Goal: Browse casually

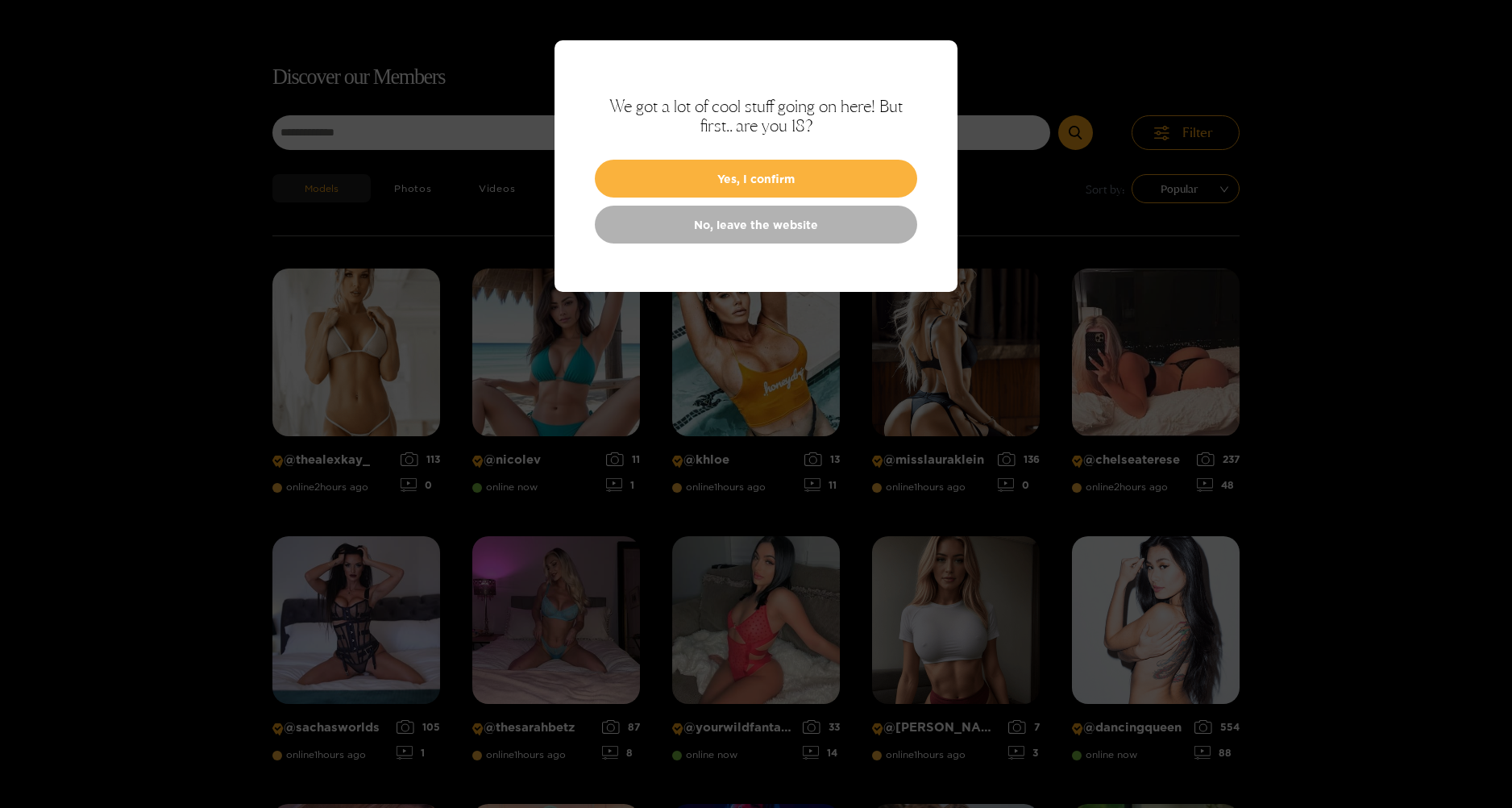
scroll to position [103, 0]
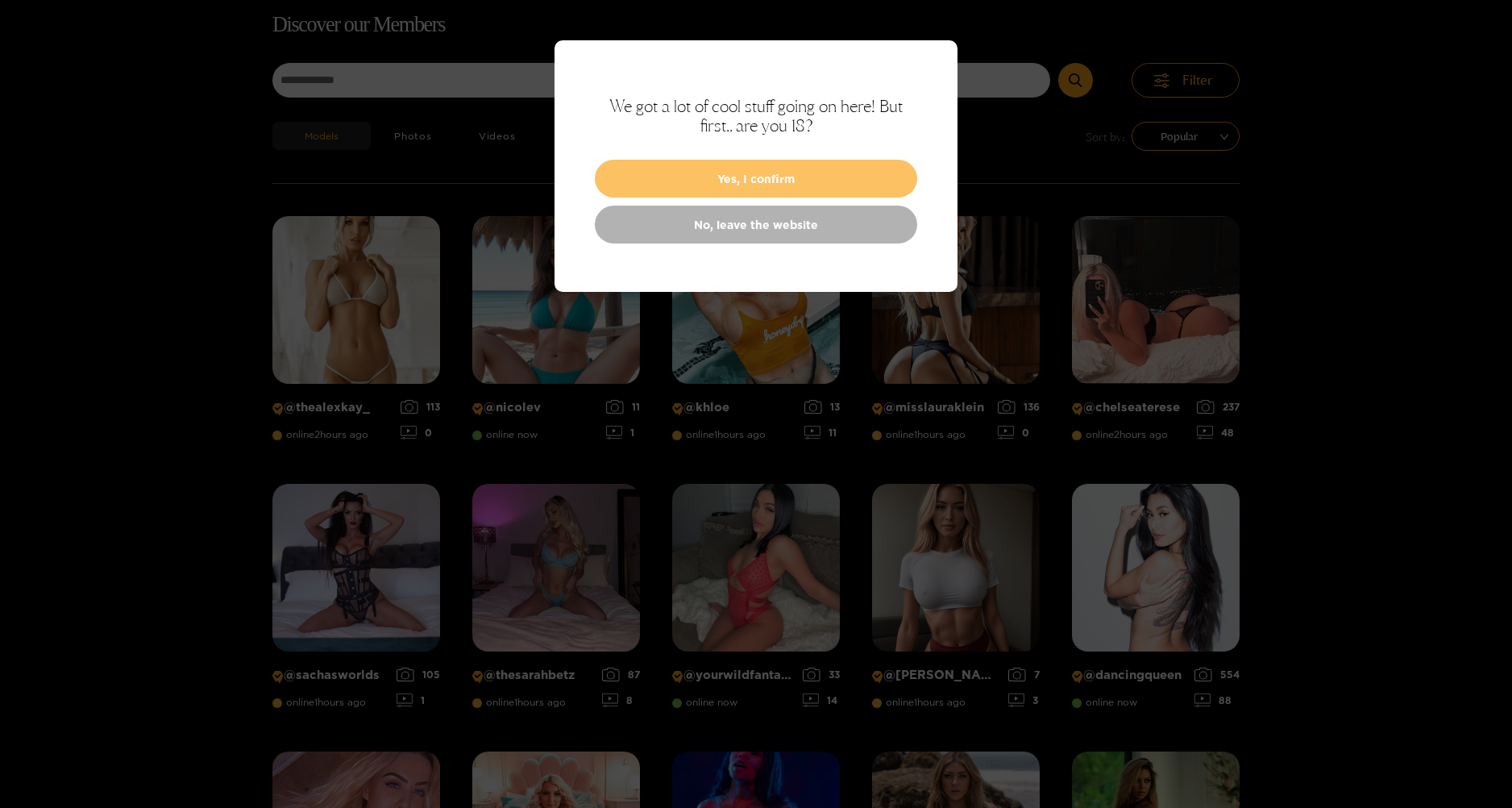
click at [716, 170] on button "Yes, I confirm" at bounding box center [755, 178] width 322 height 38
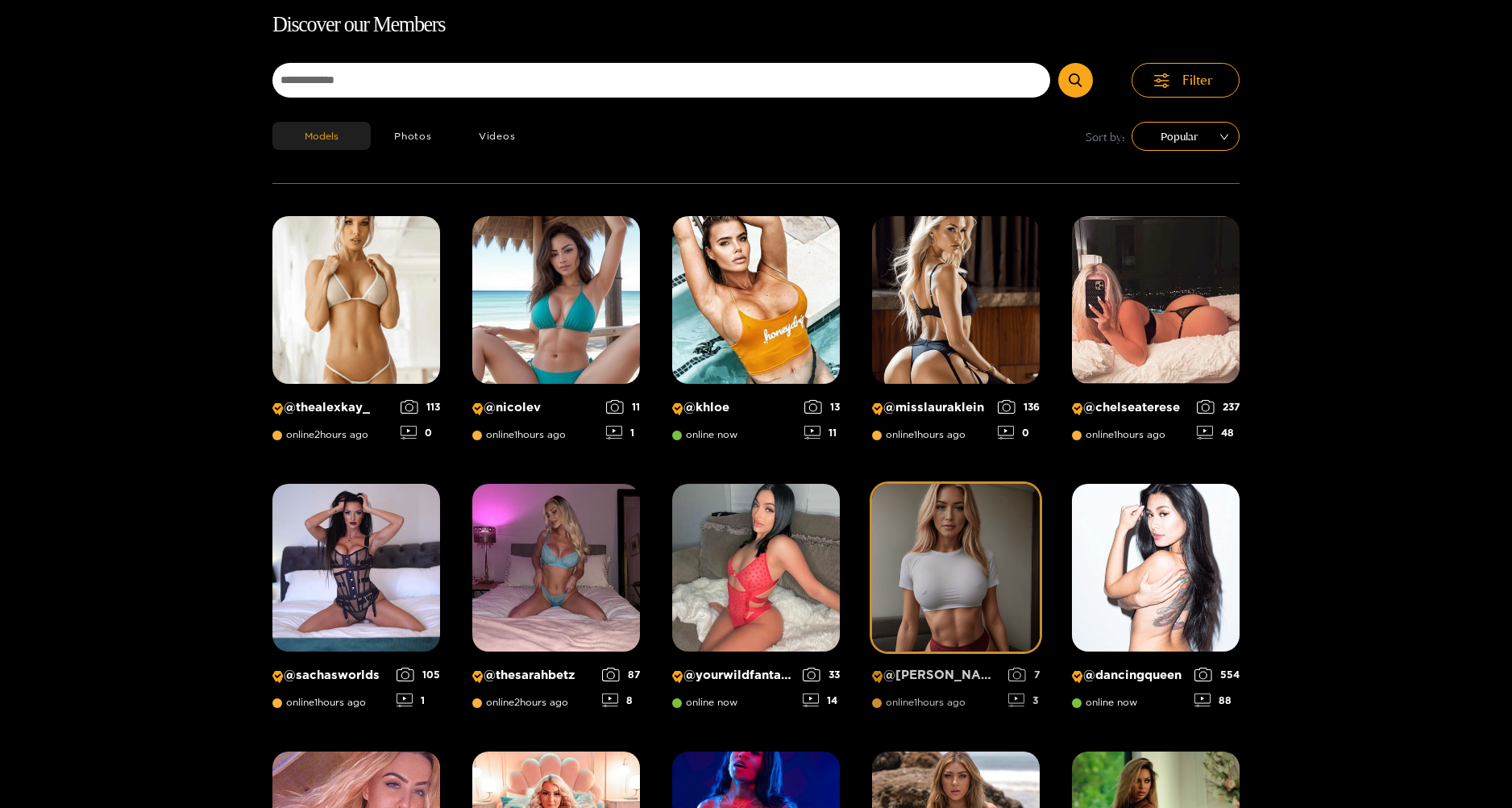
click at [938, 569] on img at bounding box center [956, 568] width 168 height 168
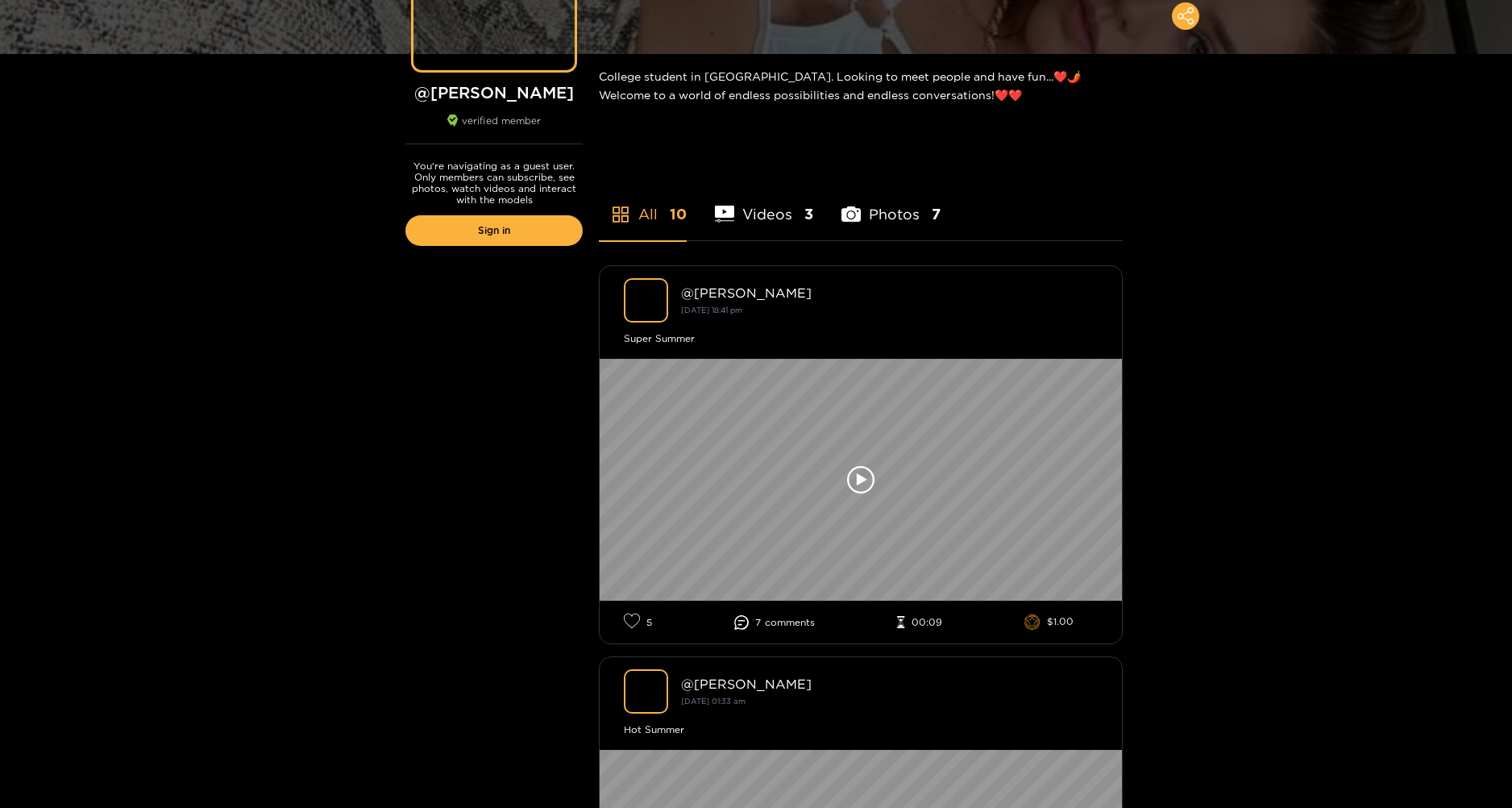
scroll to position [242, 0]
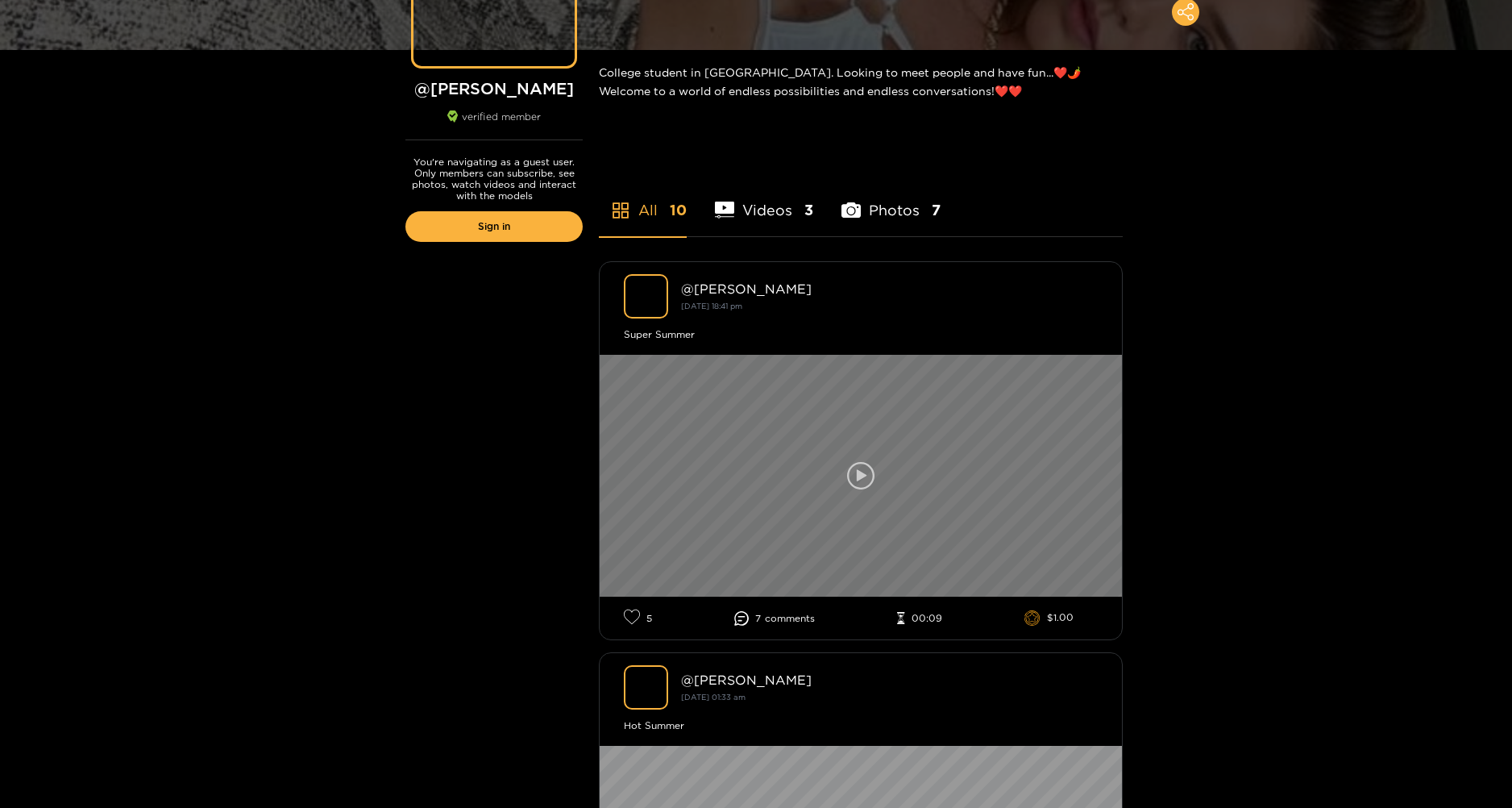
click at [849, 482] on icon at bounding box center [860, 475] width 27 height 27
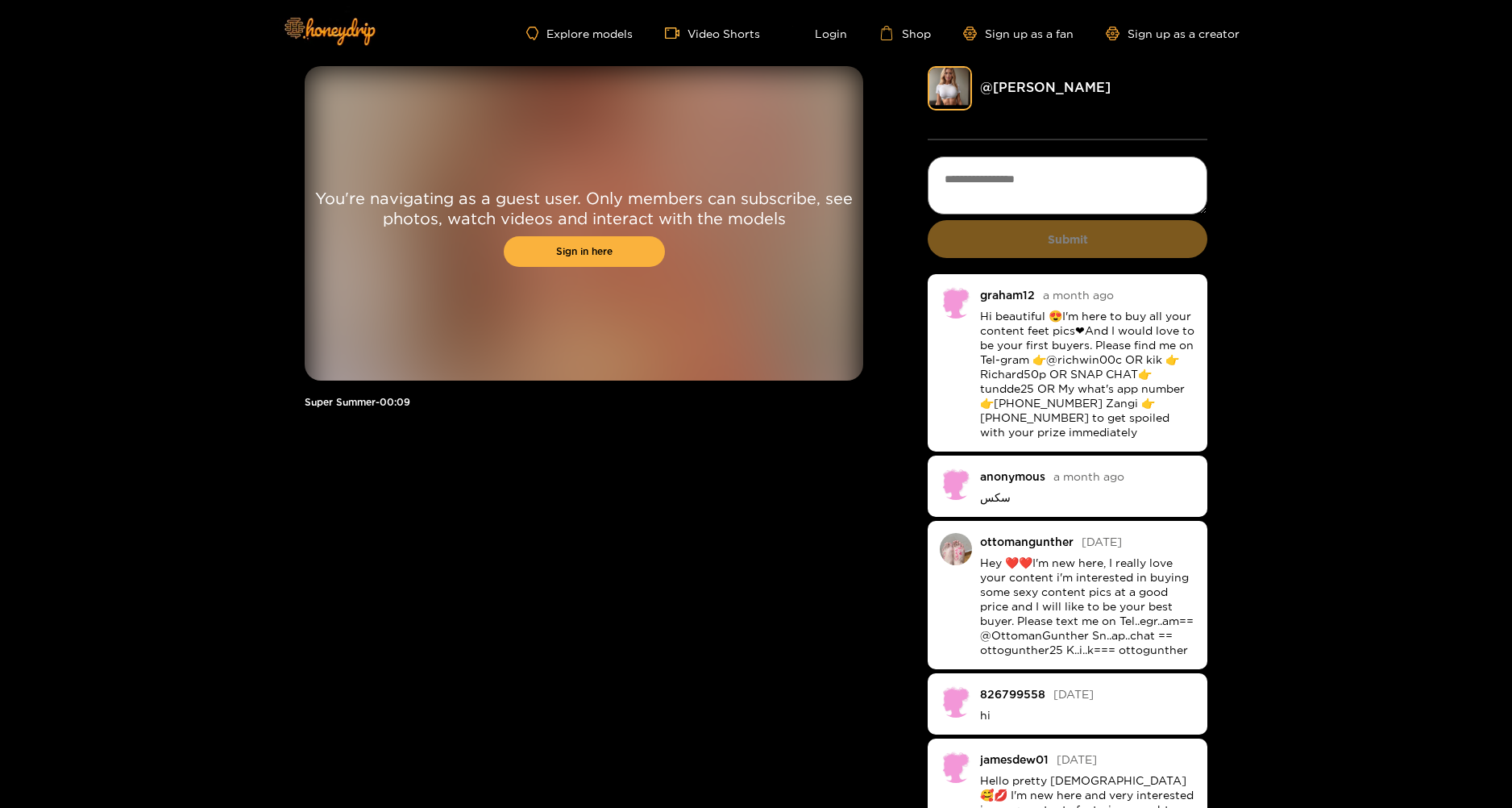
click at [957, 546] on img at bounding box center [955, 549] width 32 height 32
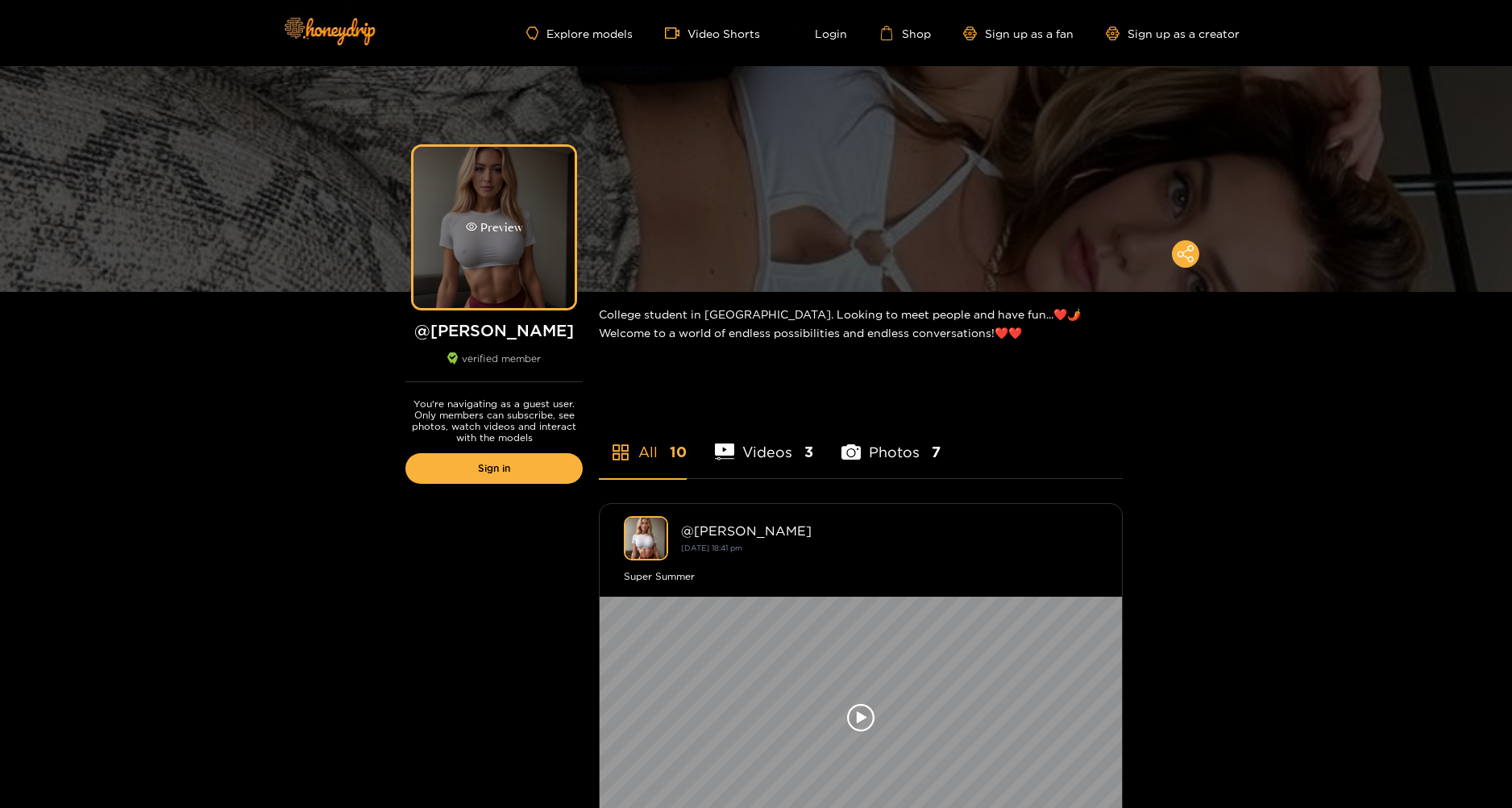
click at [507, 238] on div "Preview" at bounding box center [494, 227] width 162 height 162
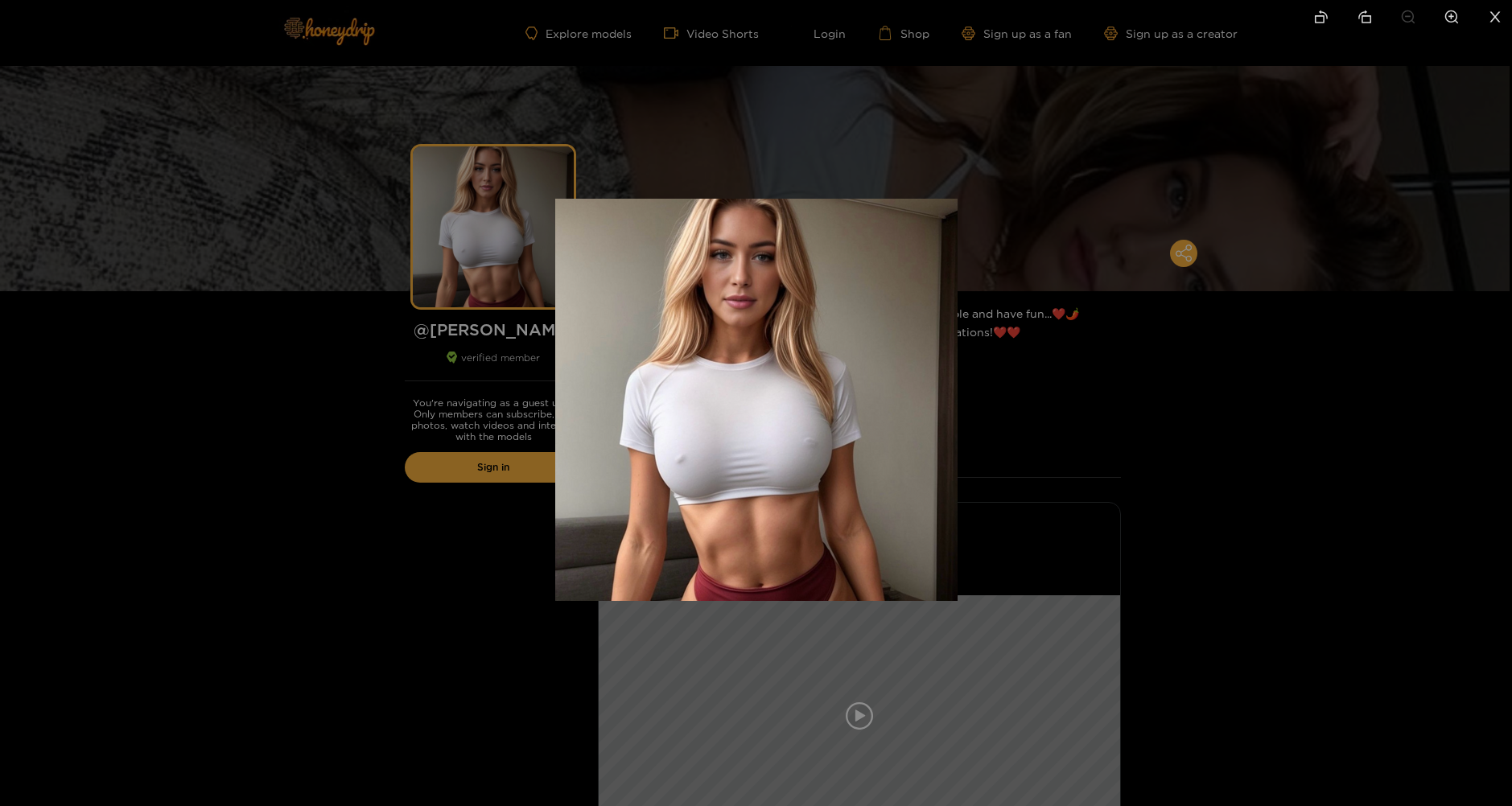
click at [747, 307] on img at bounding box center [756, 400] width 403 height 403
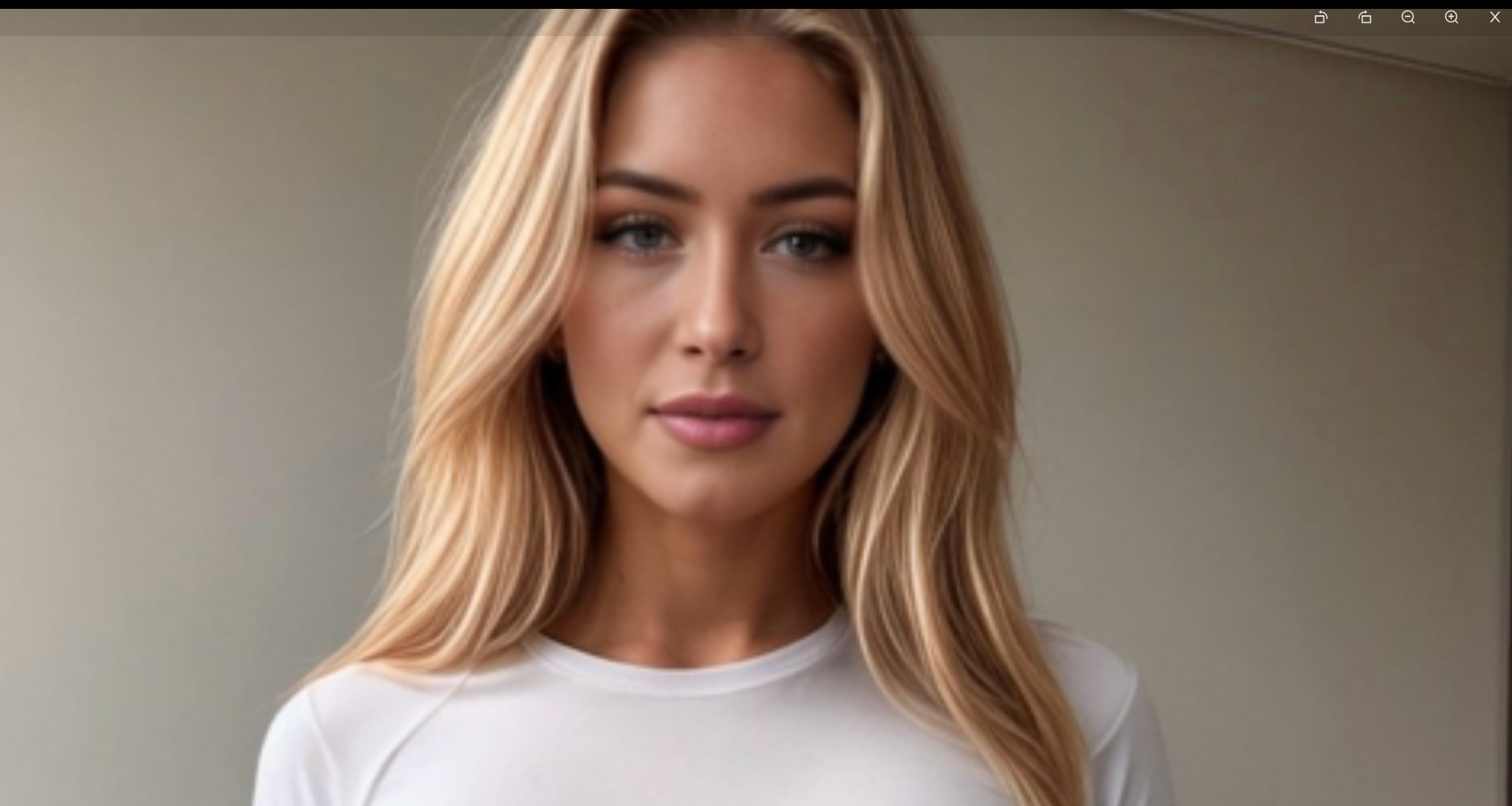
drag, startPoint x: 786, startPoint y: 328, endPoint x: 810, endPoint y: 742, distance: 414.7
click at [810, 742] on img at bounding box center [779, 813] width 1609 height 1609
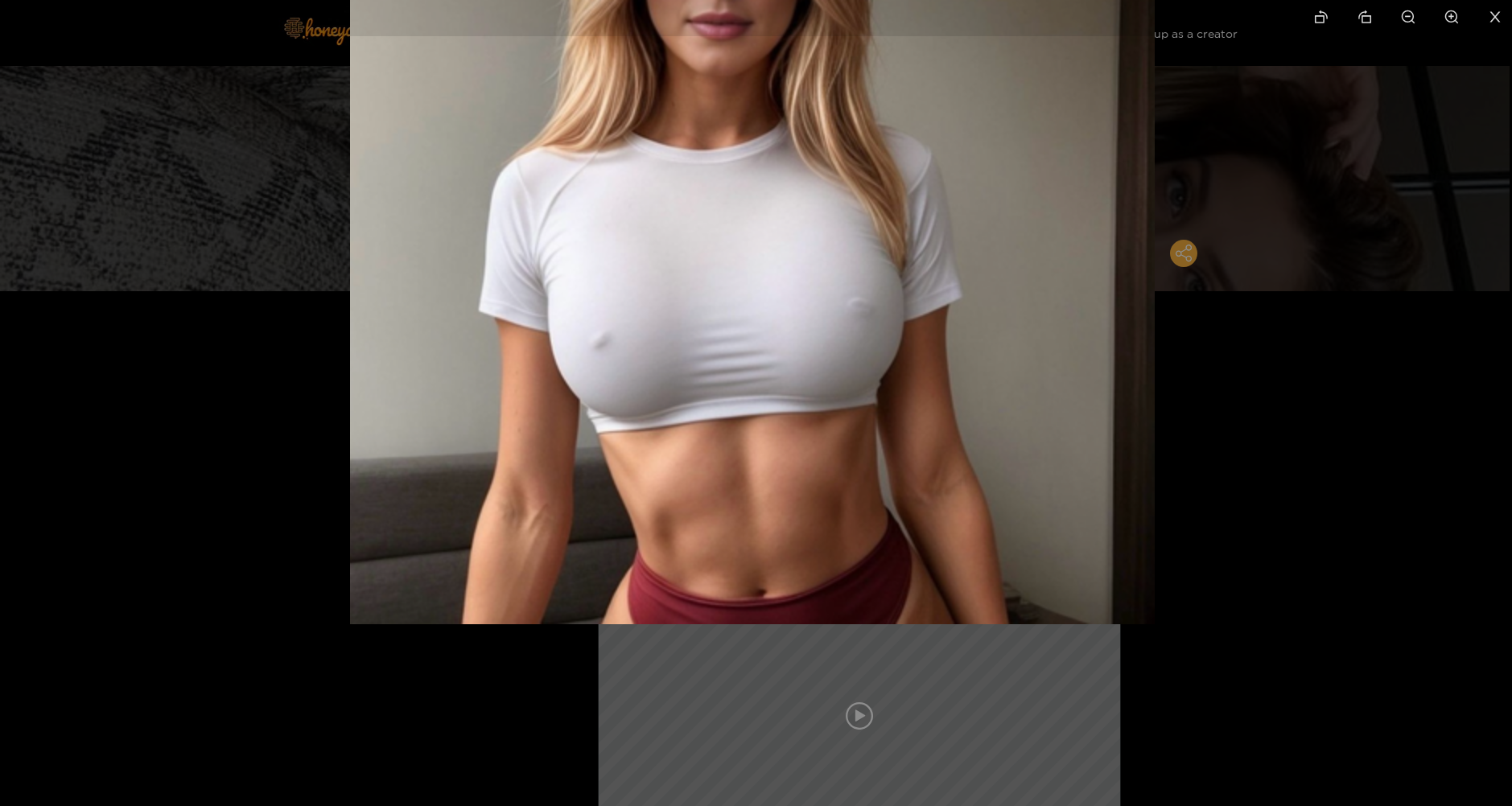
drag, startPoint x: 831, startPoint y: 672, endPoint x: 826, endPoint y: 494, distance: 178.1
click at [826, 494] on img at bounding box center [752, 221] width 804 height 804
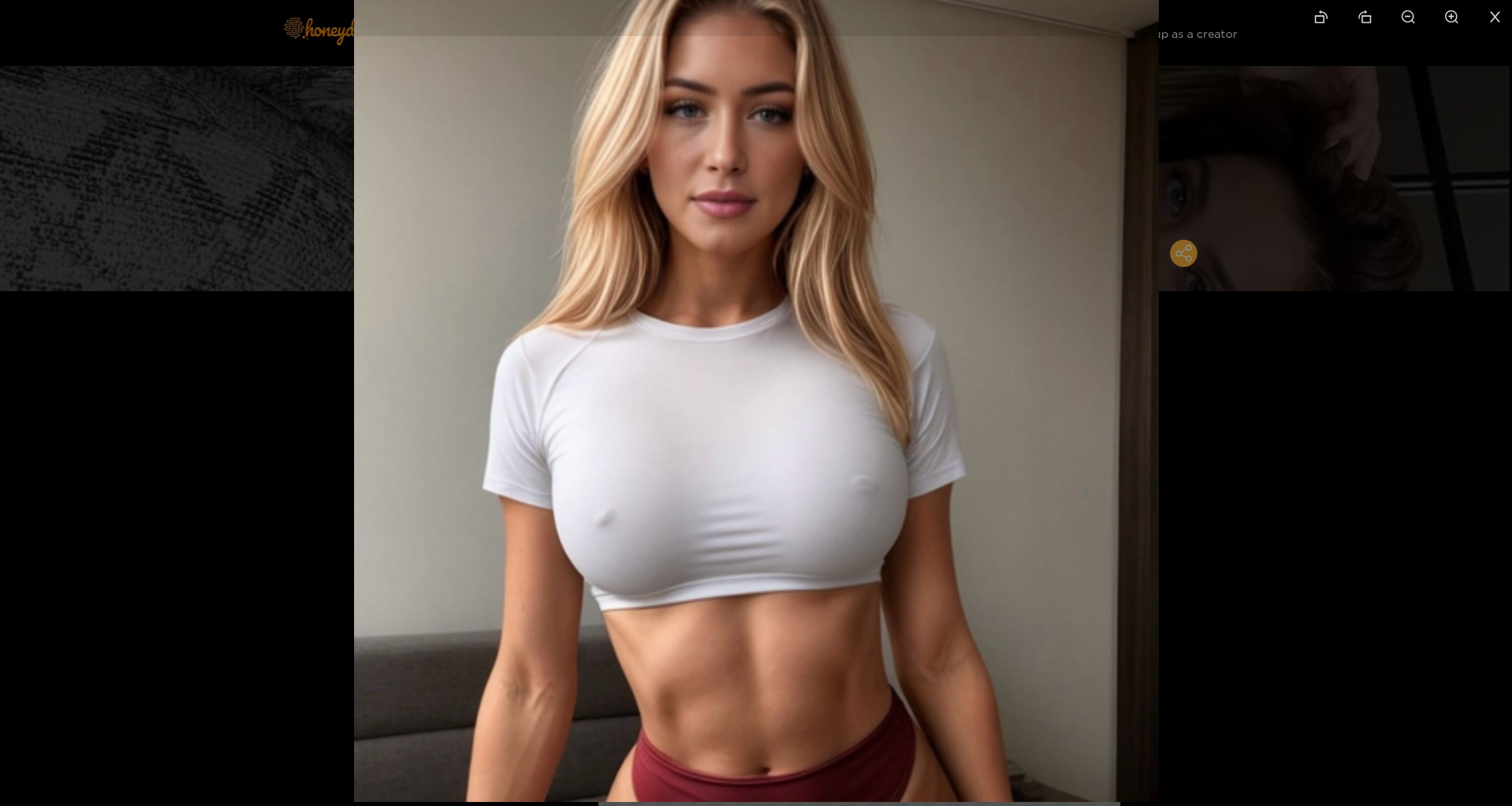
click at [1300, 529] on div at bounding box center [756, 403] width 1512 height 806
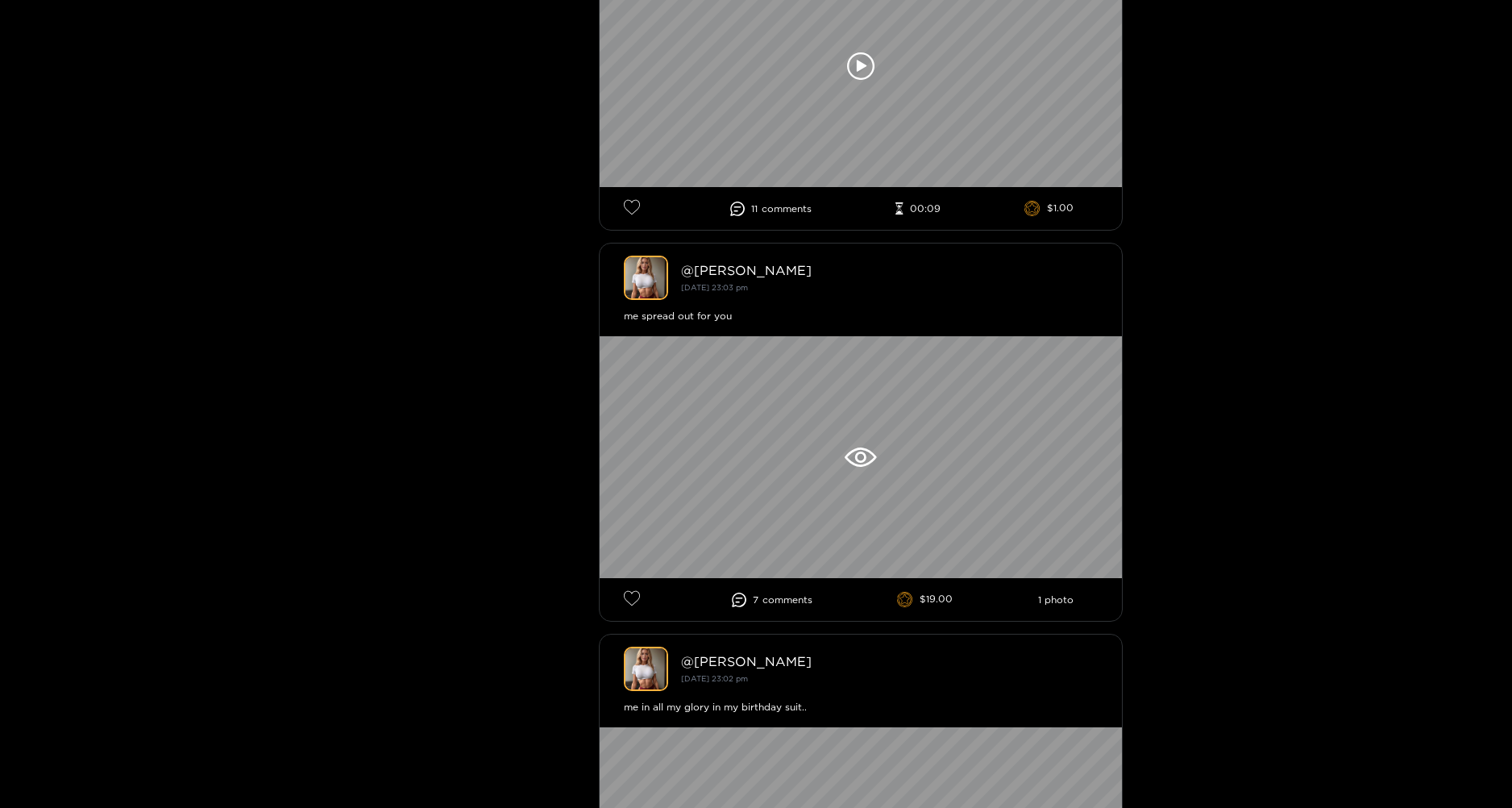
scroll to position [1694, 0]
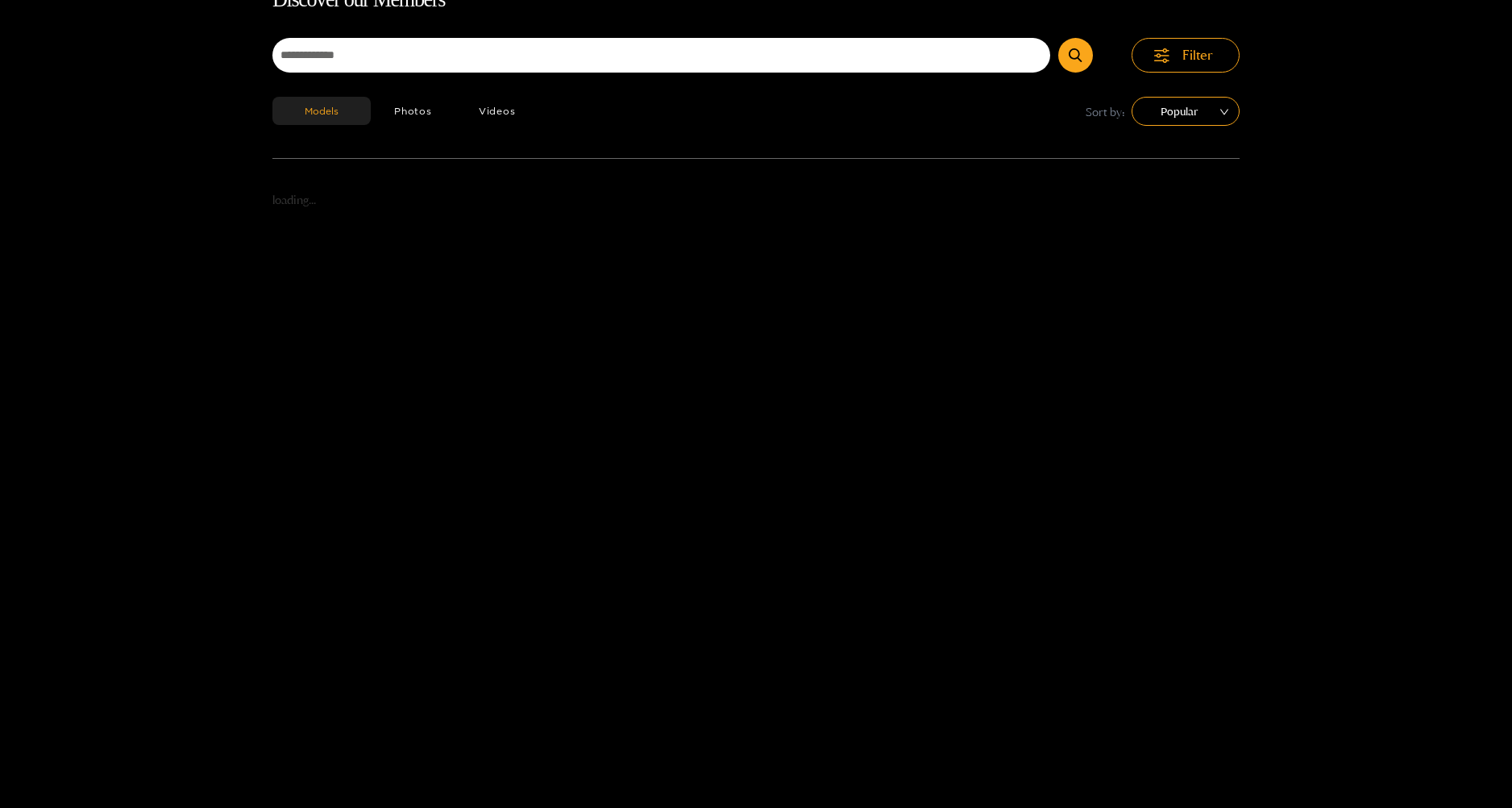
scroll to position [103, 0]
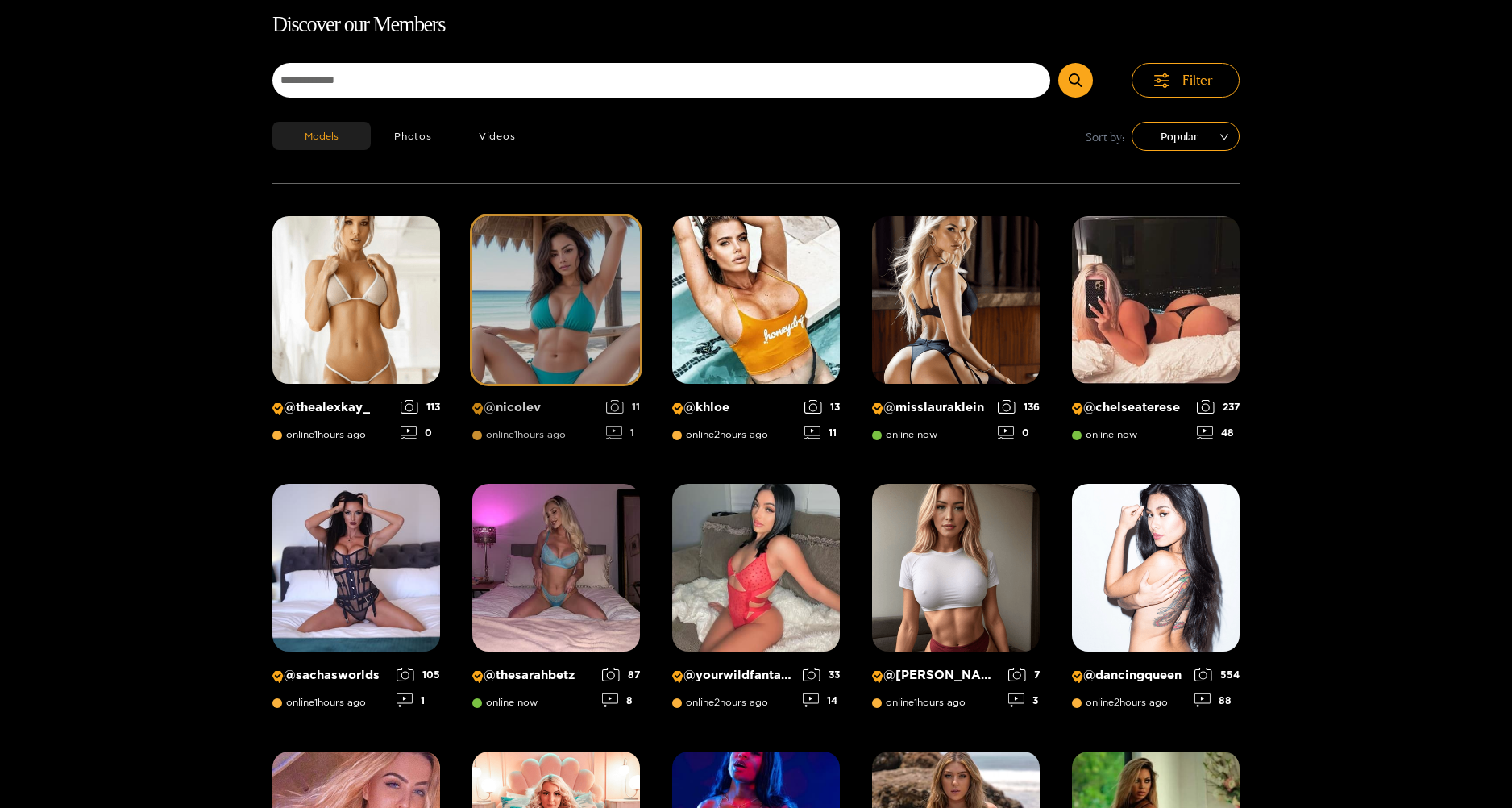
click at [528, 295] on img at bounding box center [556, 300] width 168 height 168
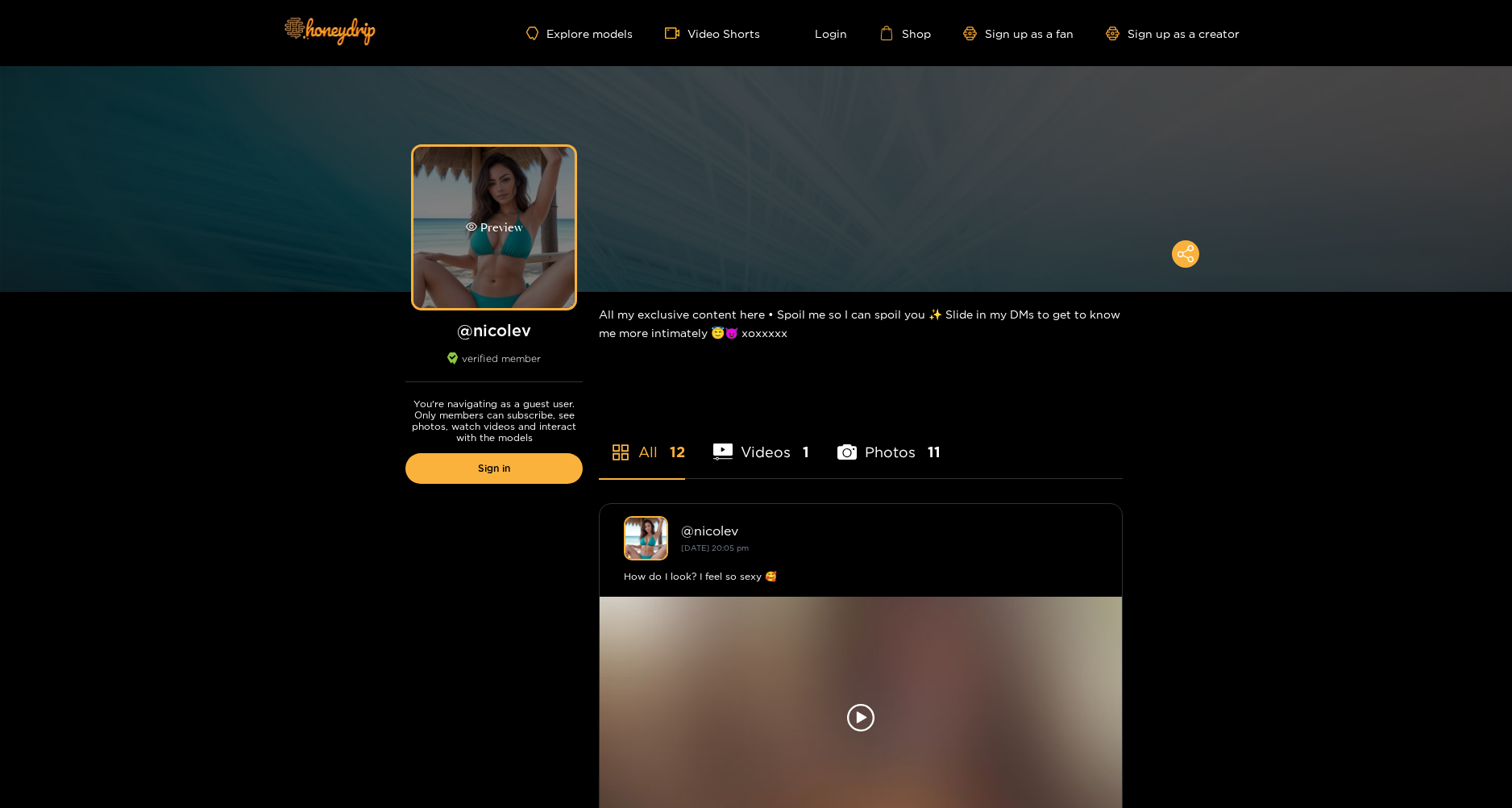
click at [511, 222] on div "Preview" at bounding box center [495, 227] width 58 height 18
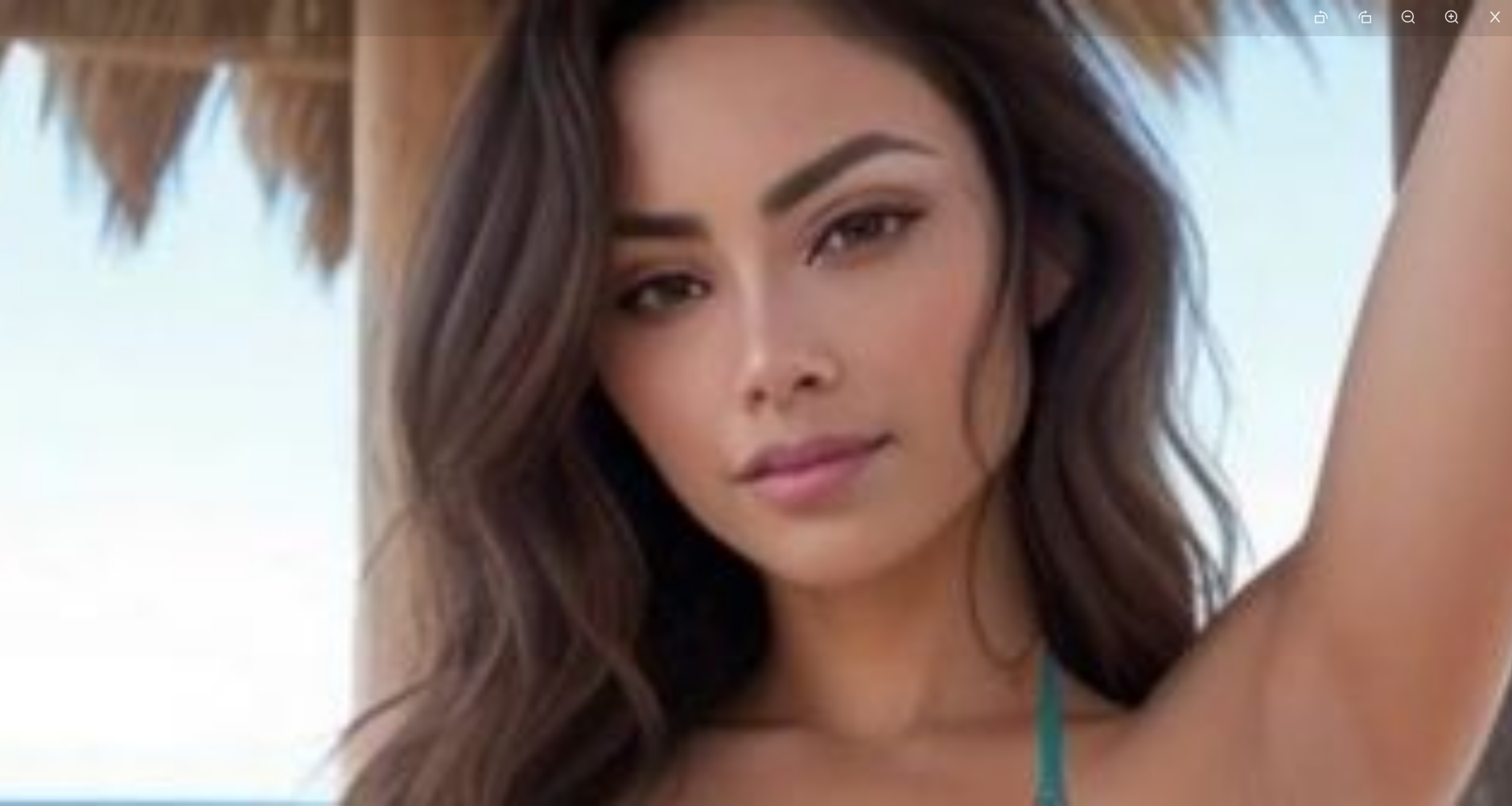
drag, startPoint x: 851, startPoint y: 254, endPoint x: 781, endPoint y: 791, distance: 541.5
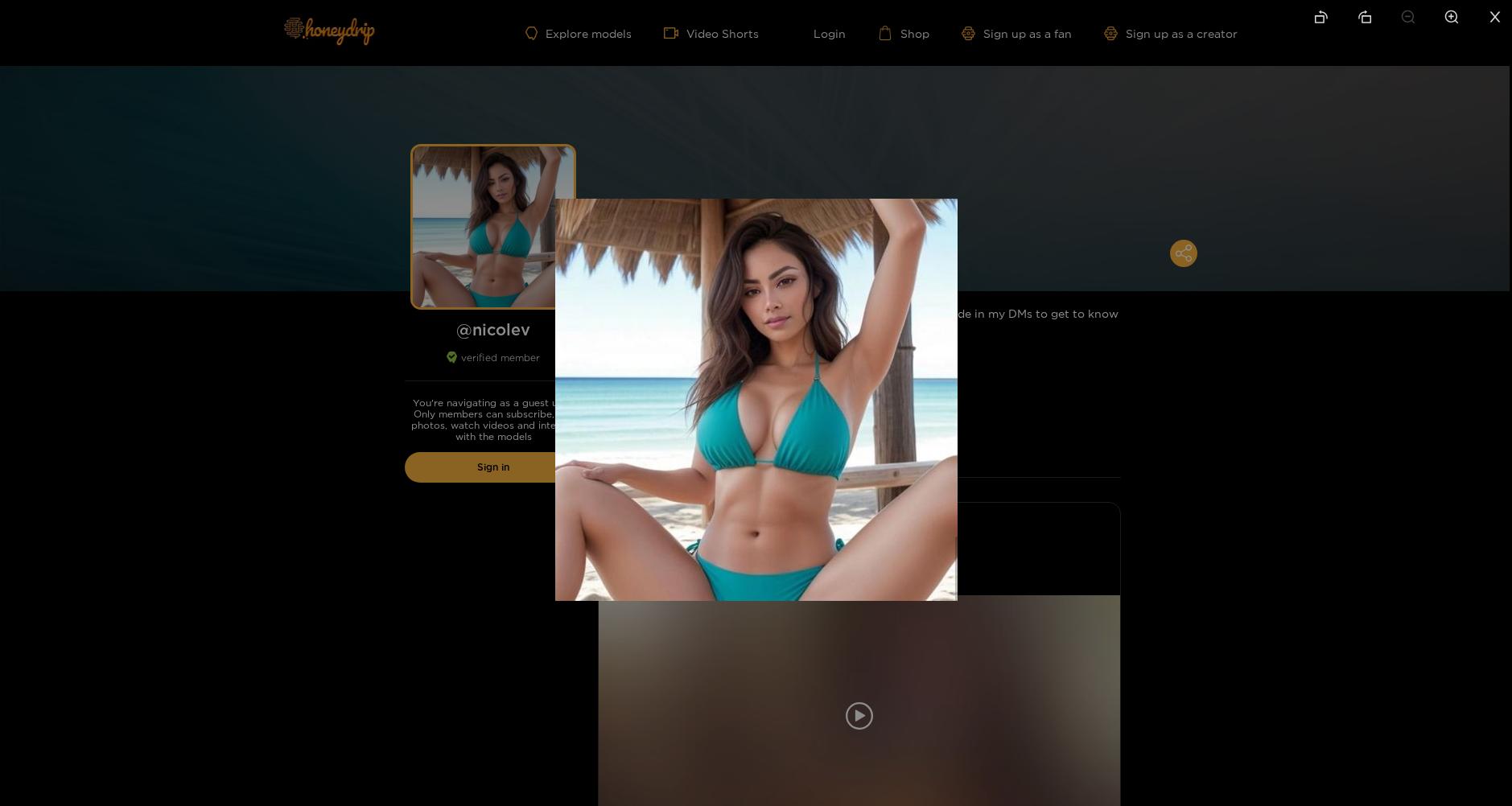
click at [1216, 575] on div at bounding box center [756, 403] width 1512 height 806
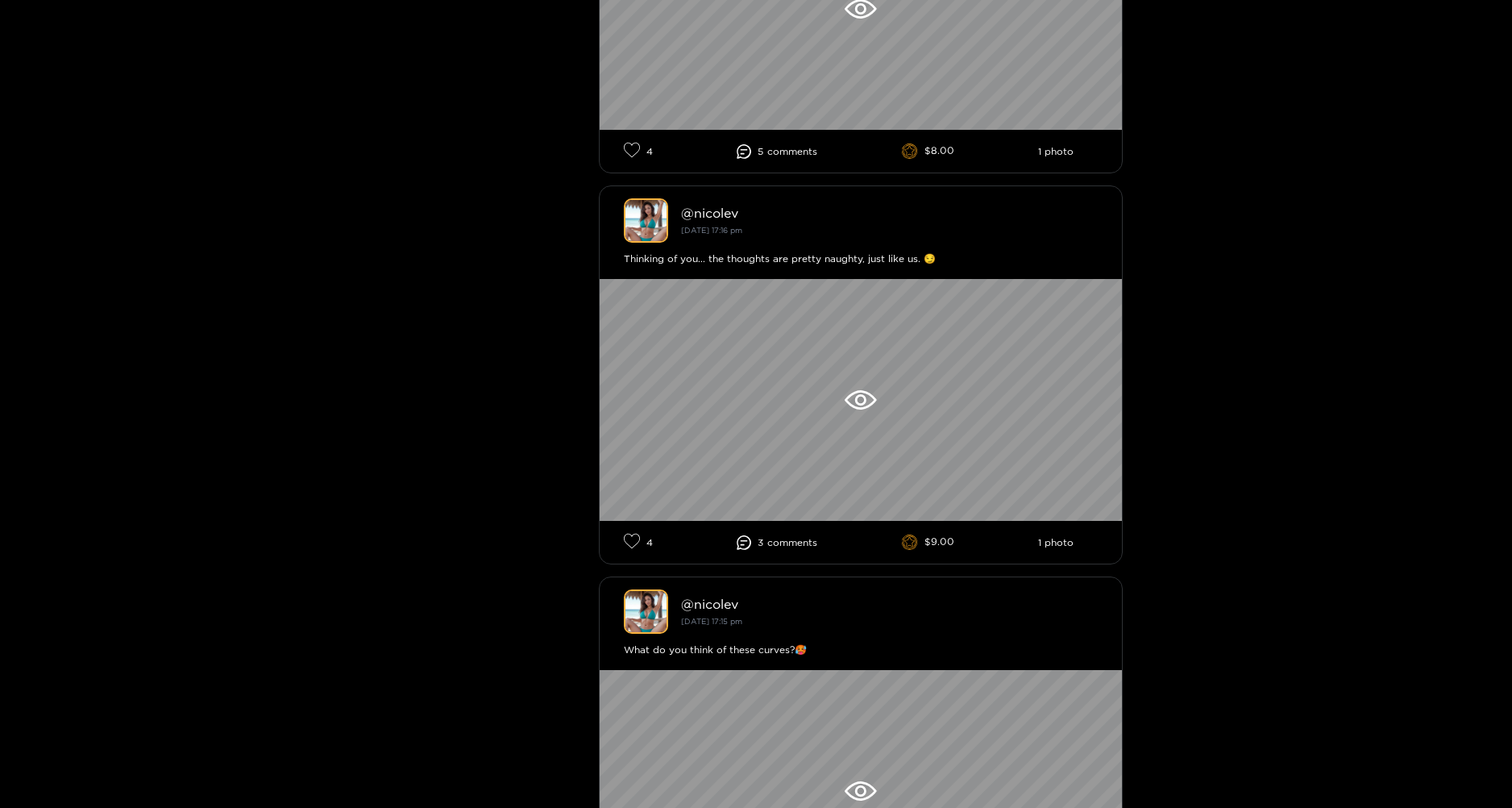
scroll to position [1290, 0]
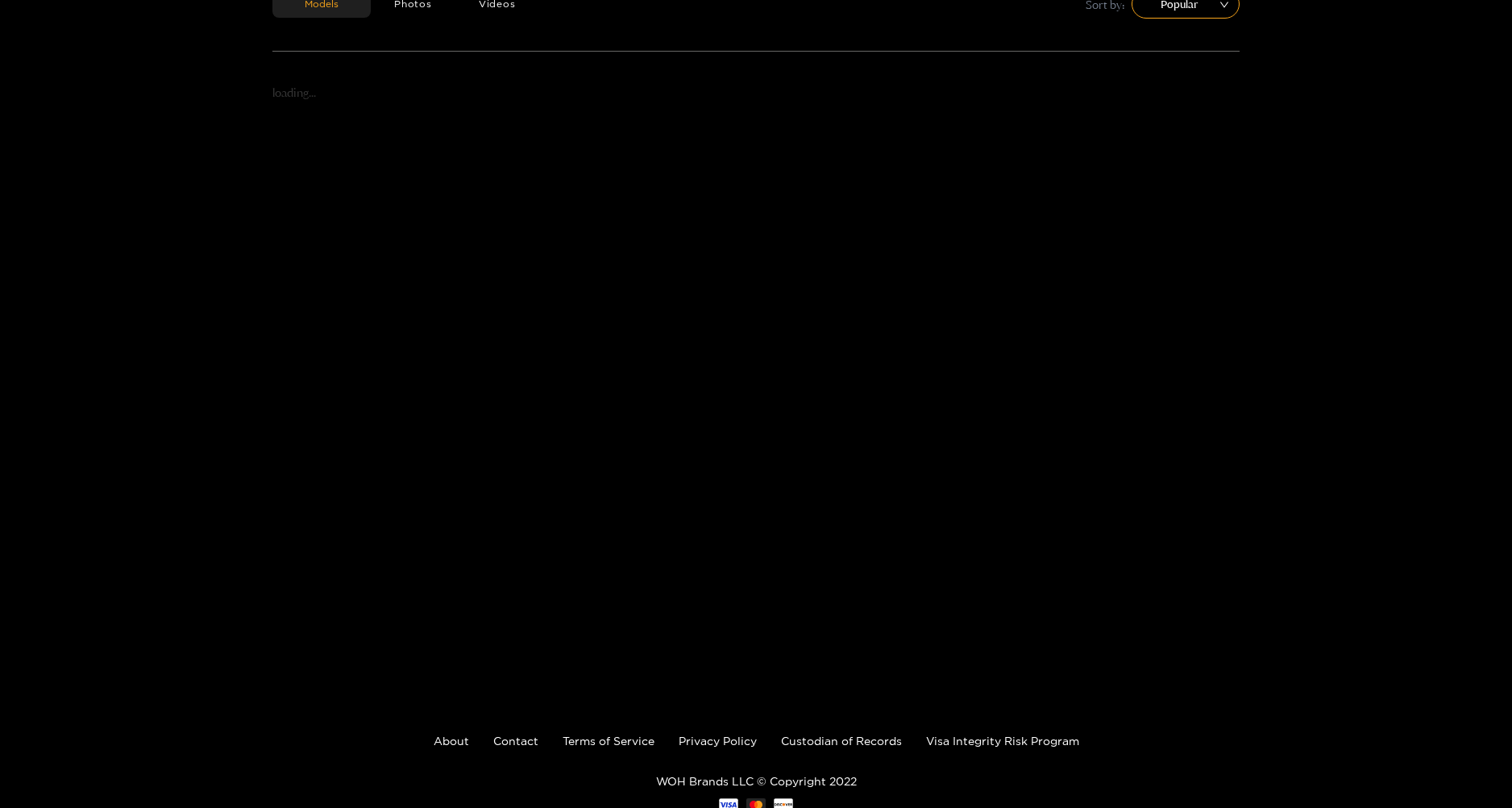
scroll to position [103, 0]
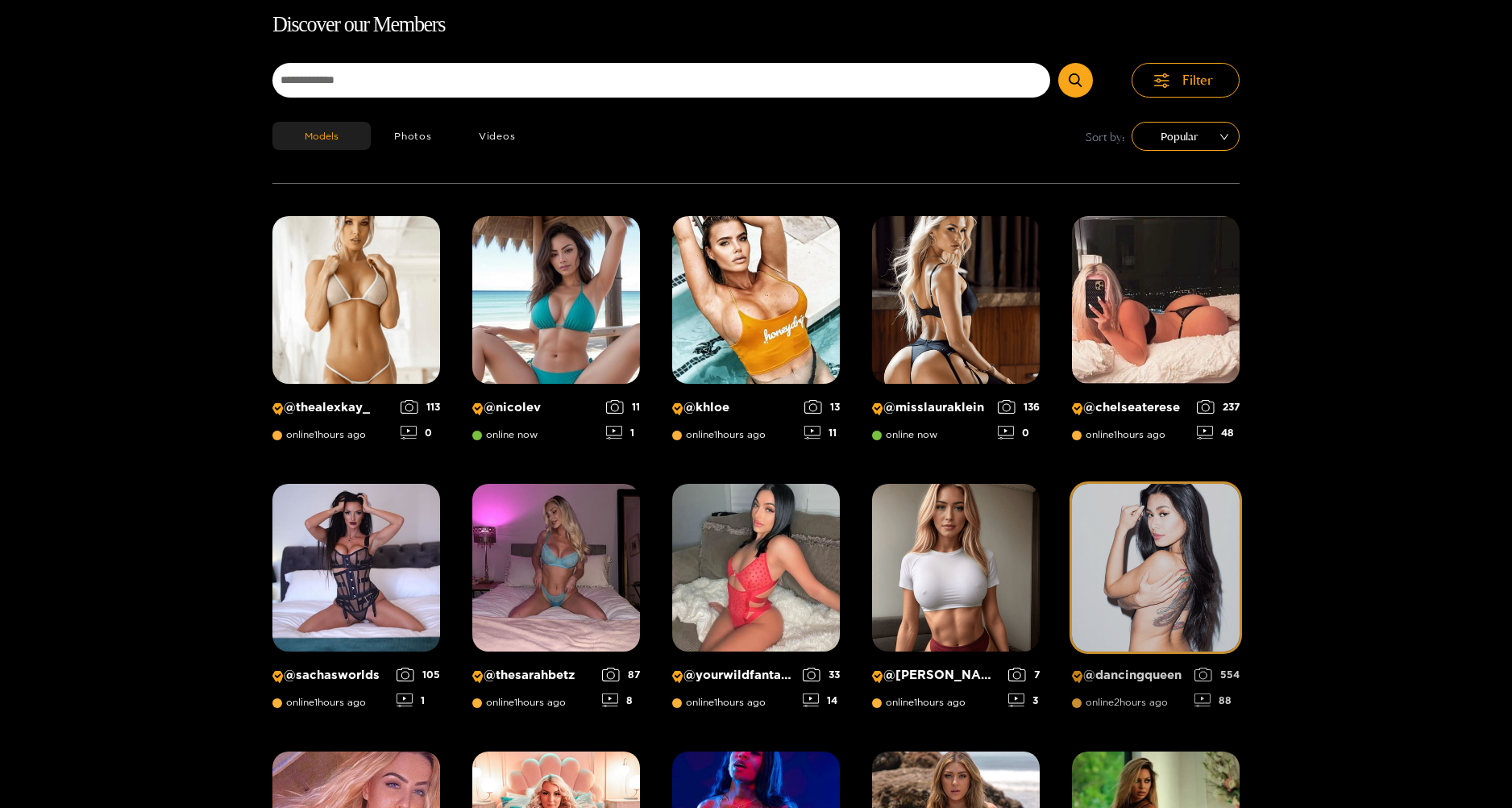
click at [1146, 577] on img at bounding box center [1156, 568] width 168 height 168
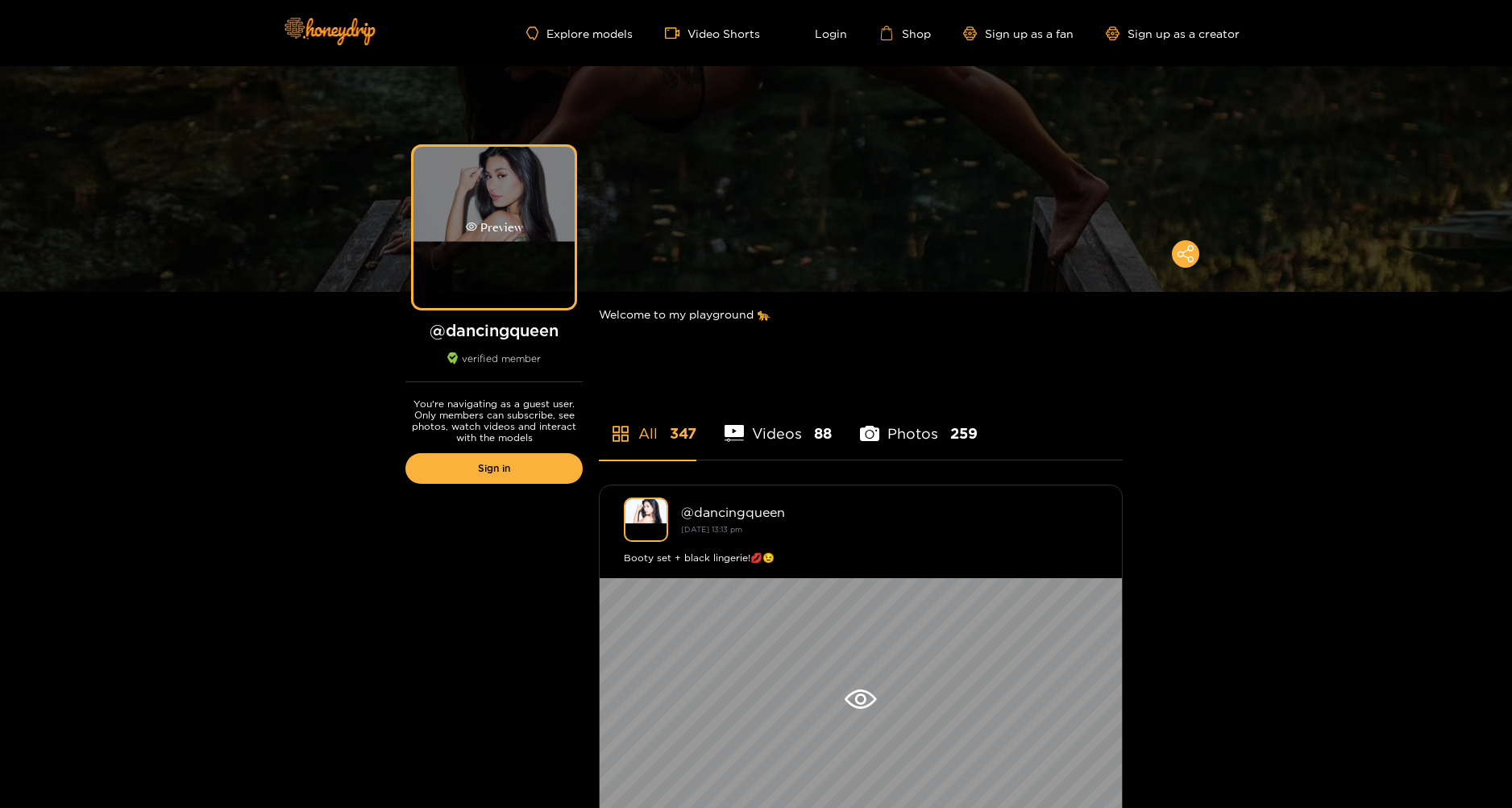
click at [508, 246] on div "Preview" at bounding box center [494, 227] width 162 height 162
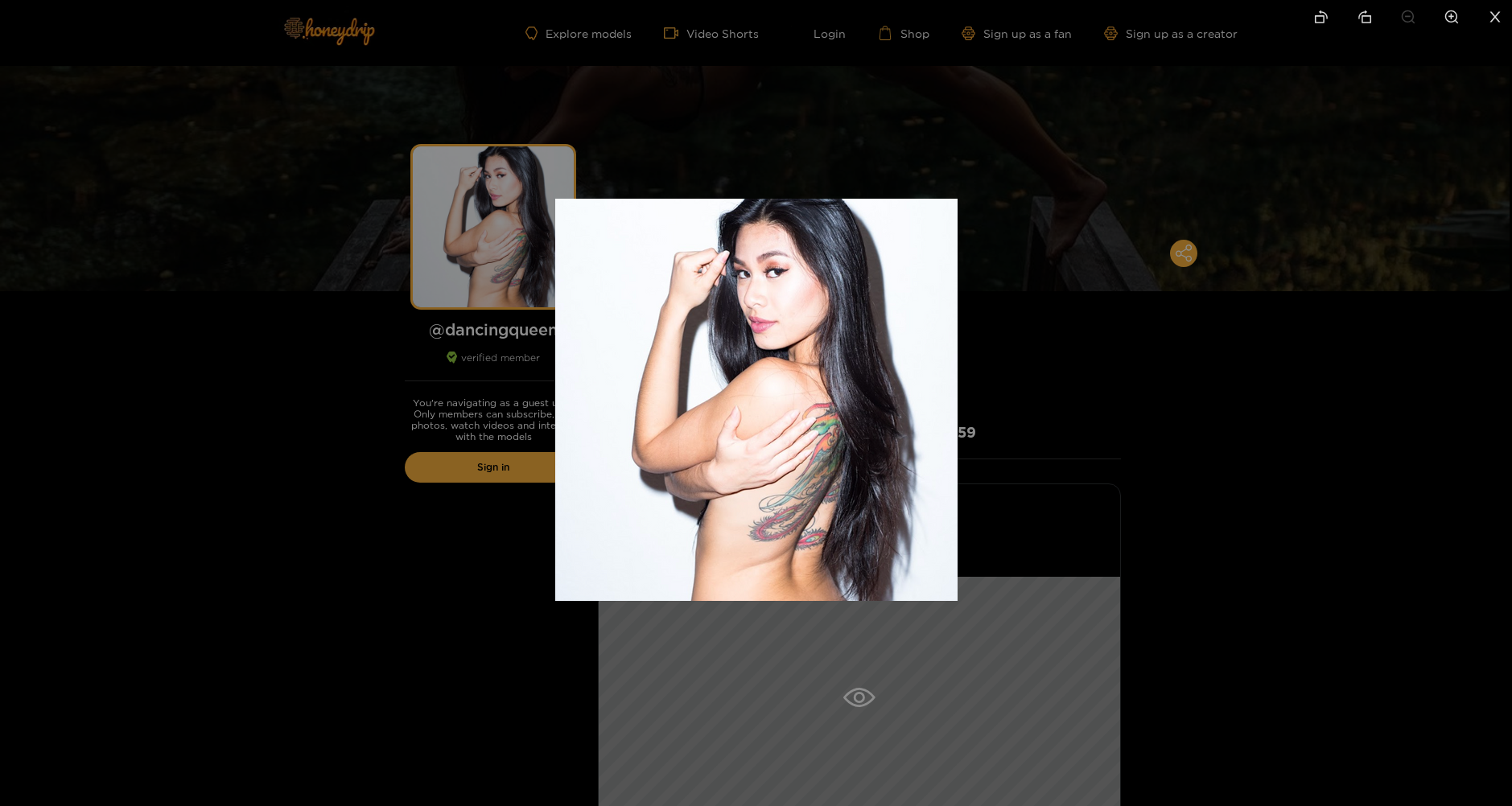
click at [786, 312] on img at bounding box center [756, 400] width 403 height 403
click at [1196, 410] on div at bounding box center [756, 403] width 1512 height 806
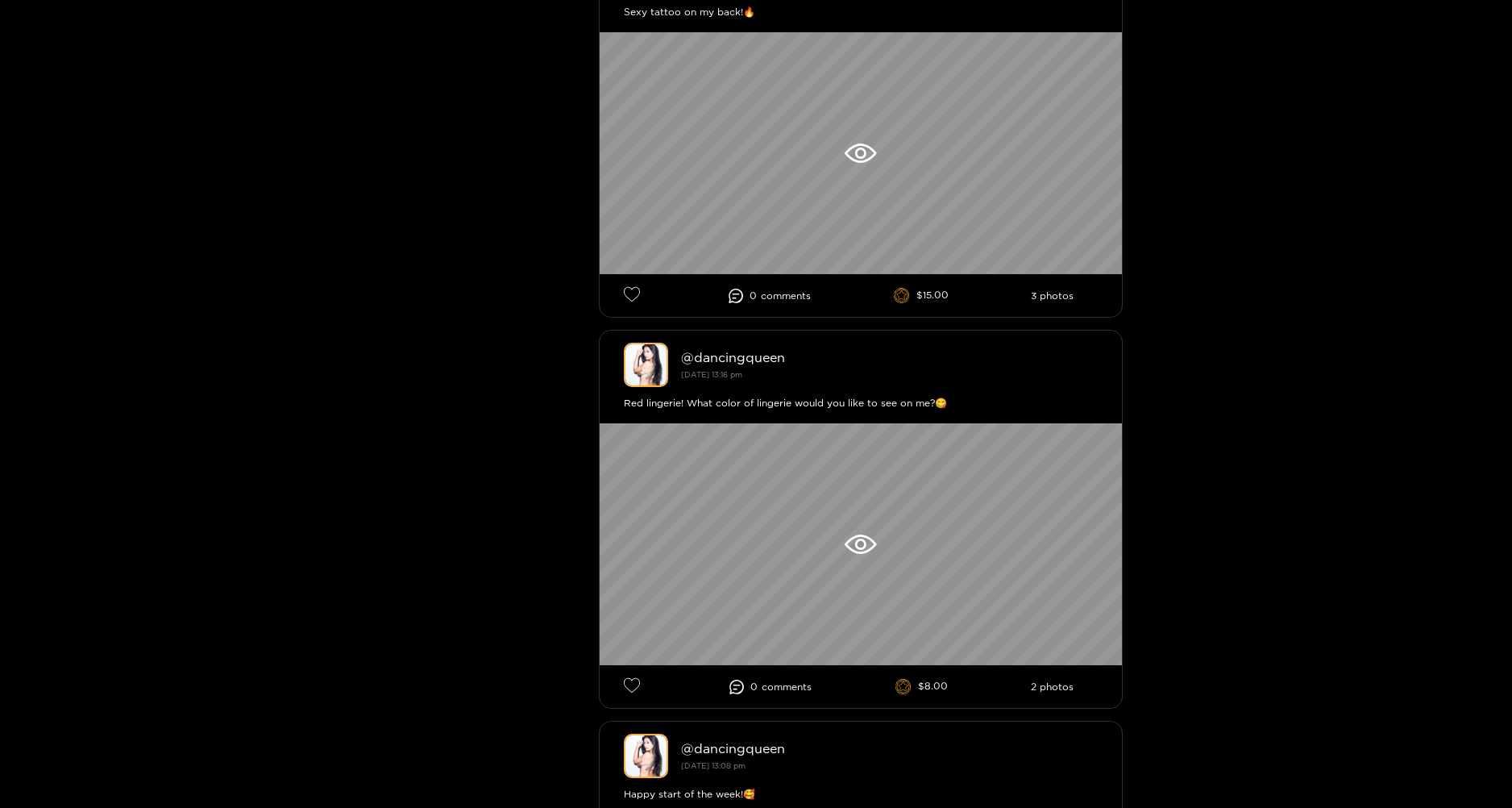
scroll to position [1532, 0]
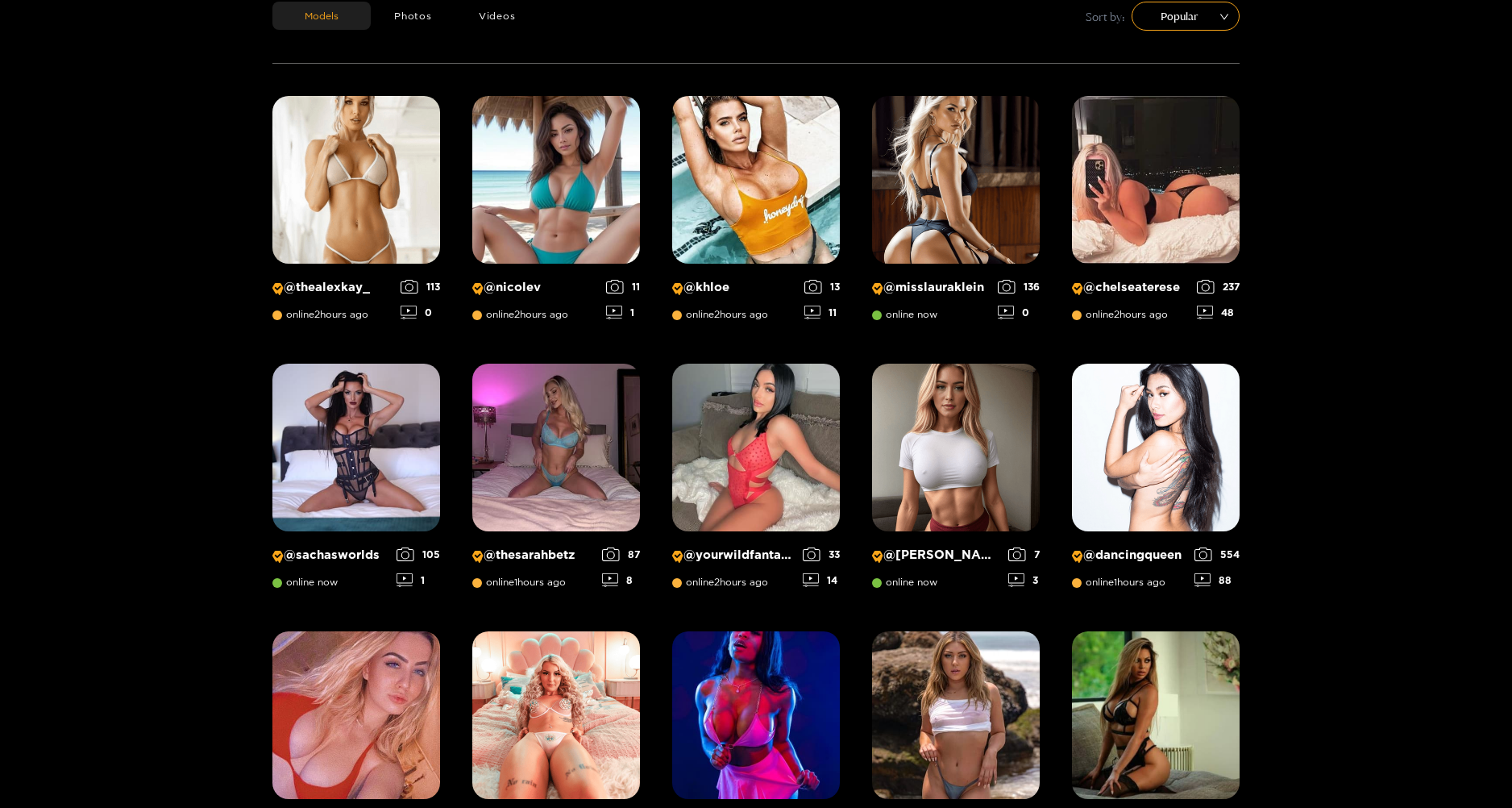
scroll to position [507, 0]
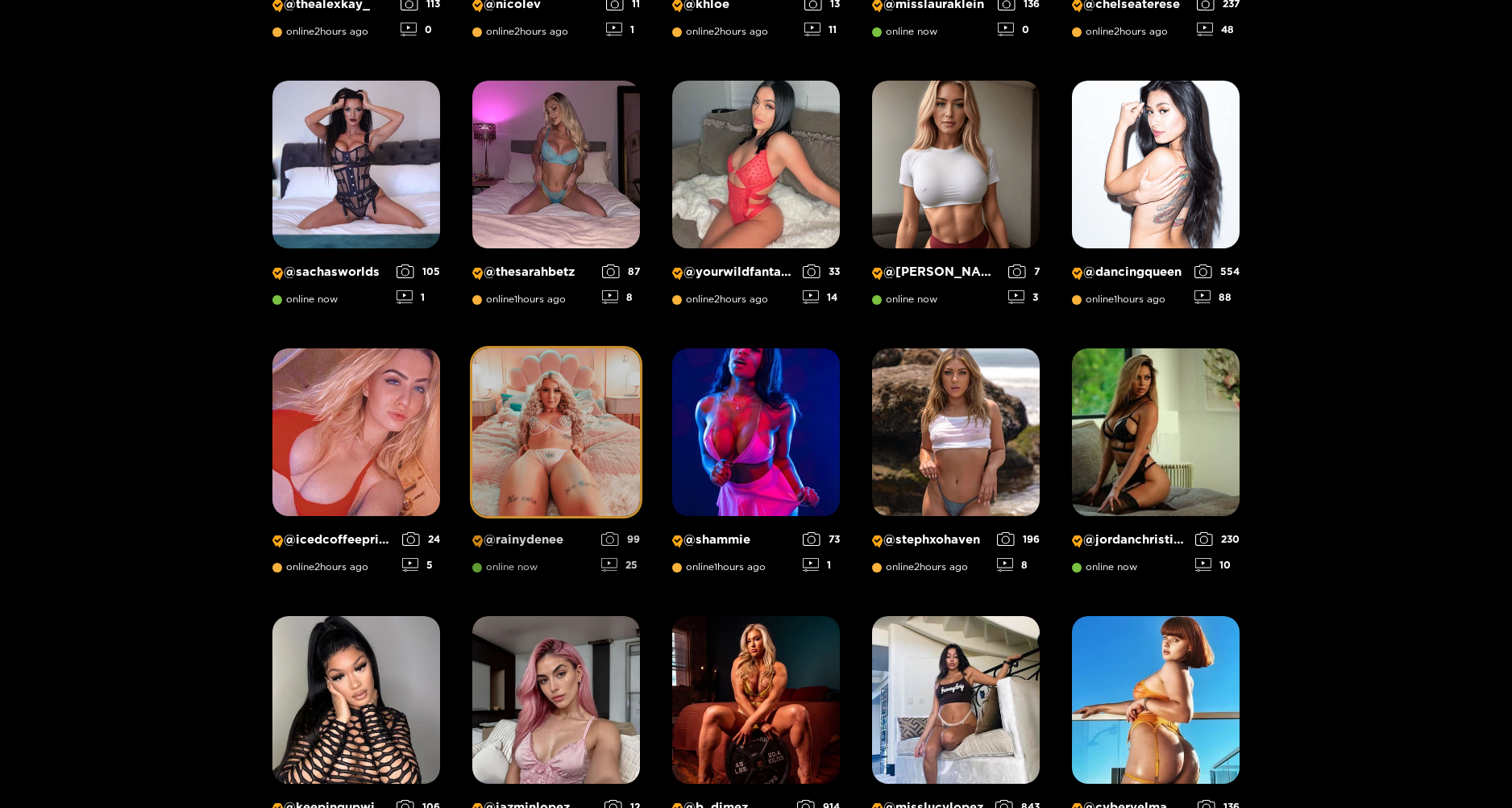
click at [598, 452] on img at bounding box center [556, 432] width 168 height 168
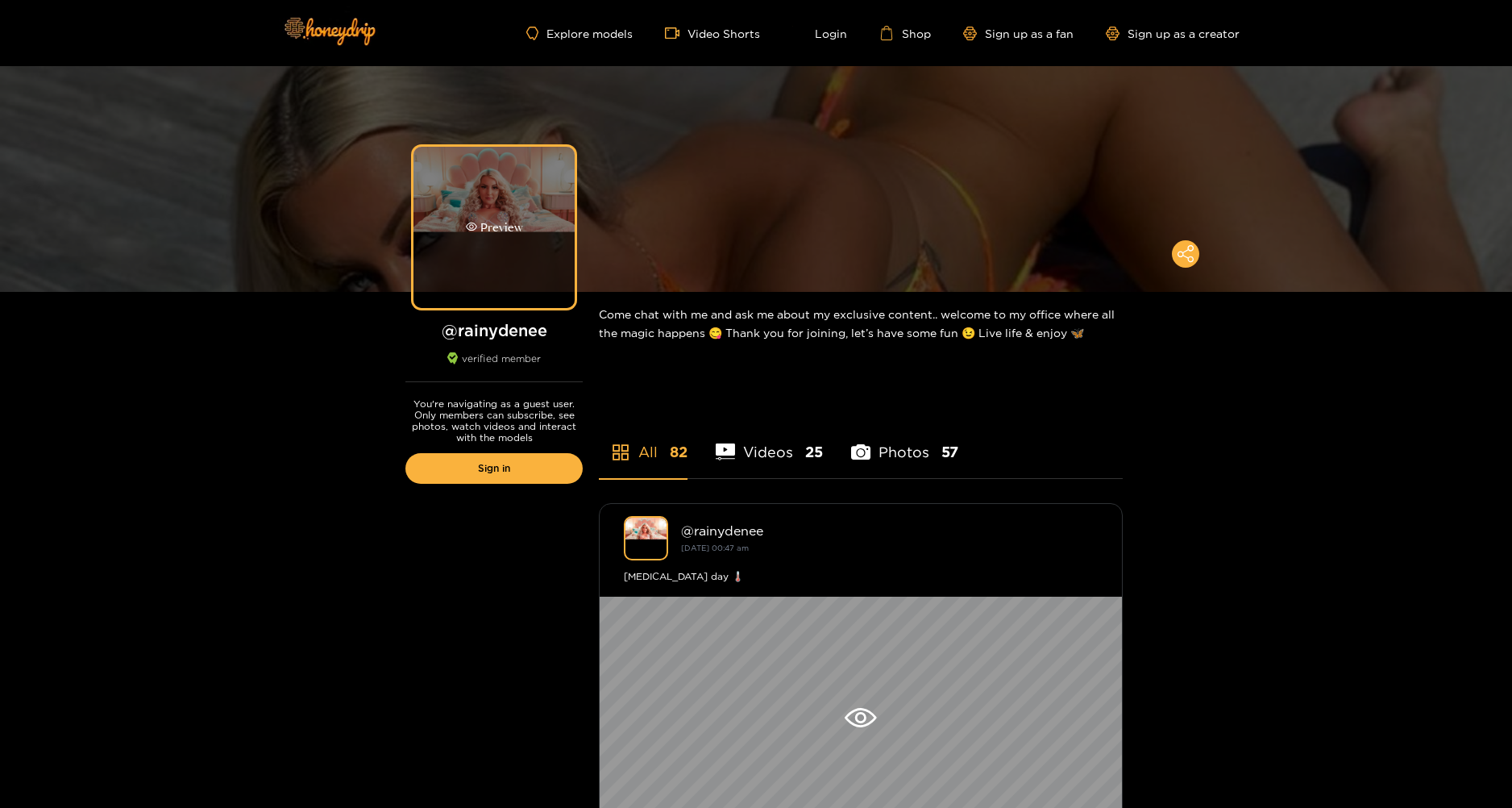
click at [498, 243] on div "Preview" at bounding box center [494, 227] width 162 height 162
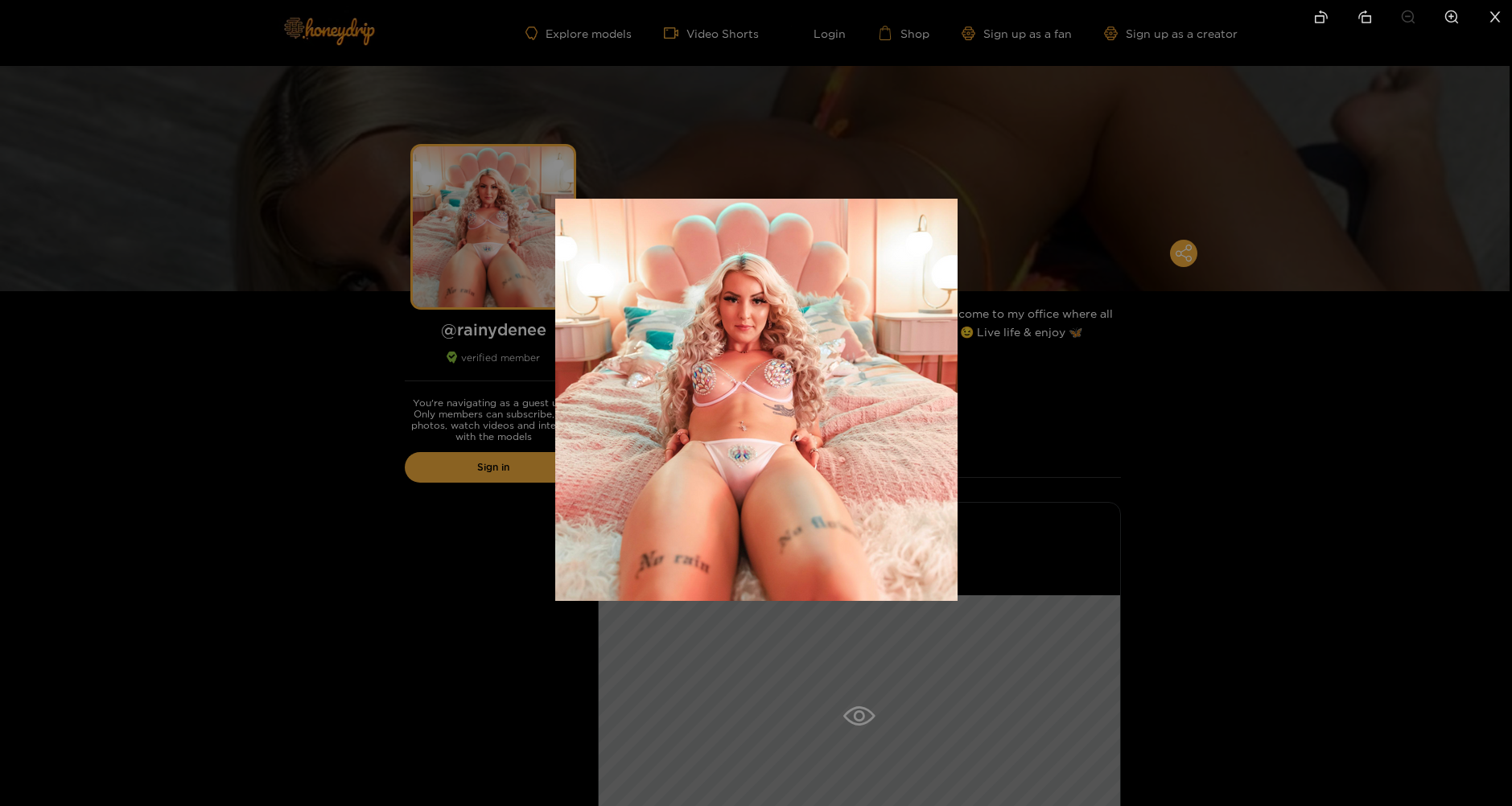
click at [1188, 410] on div at bounding box center [756, 403] width 1512 height 806
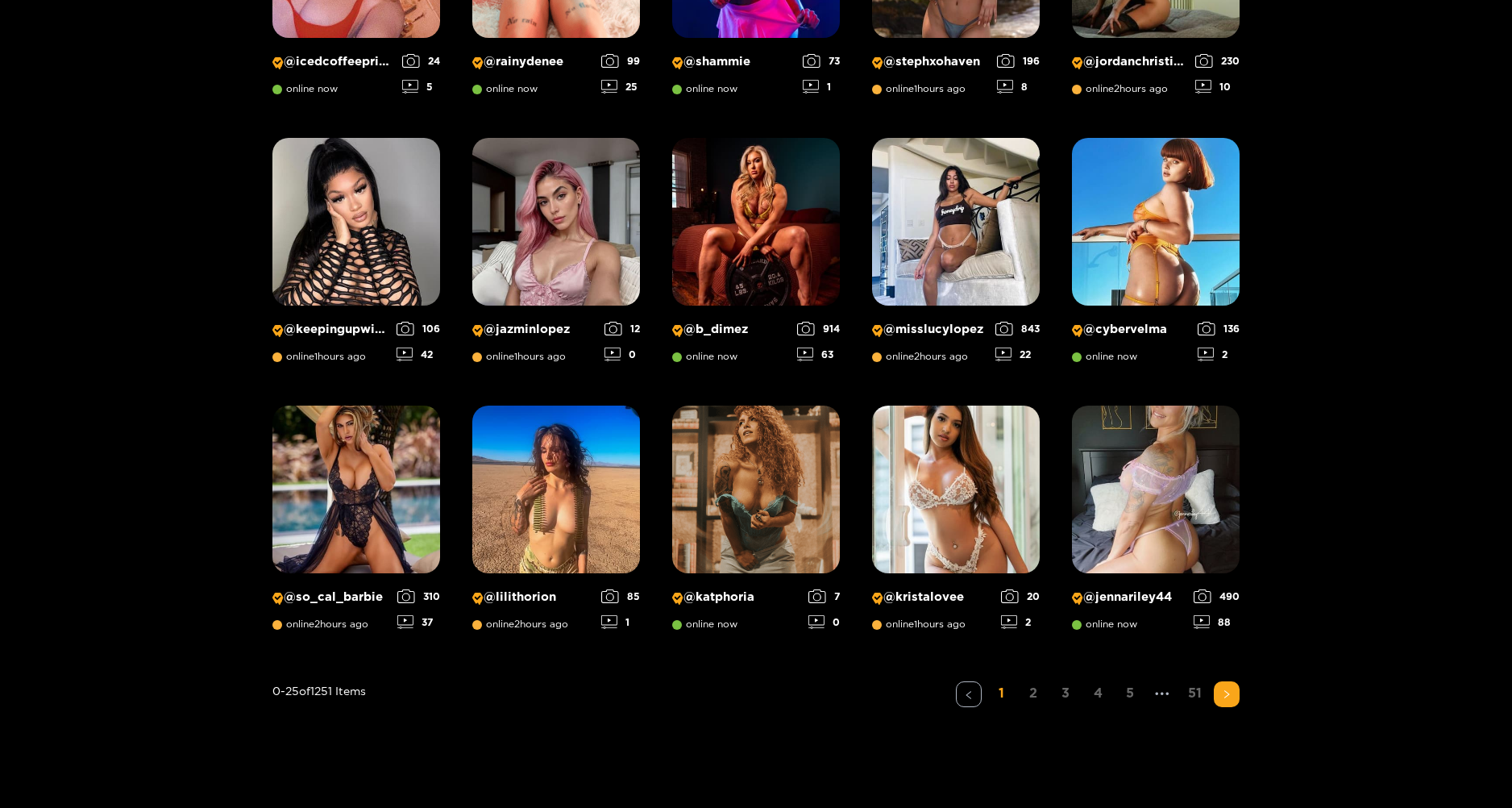
scroll to position [991, 0]
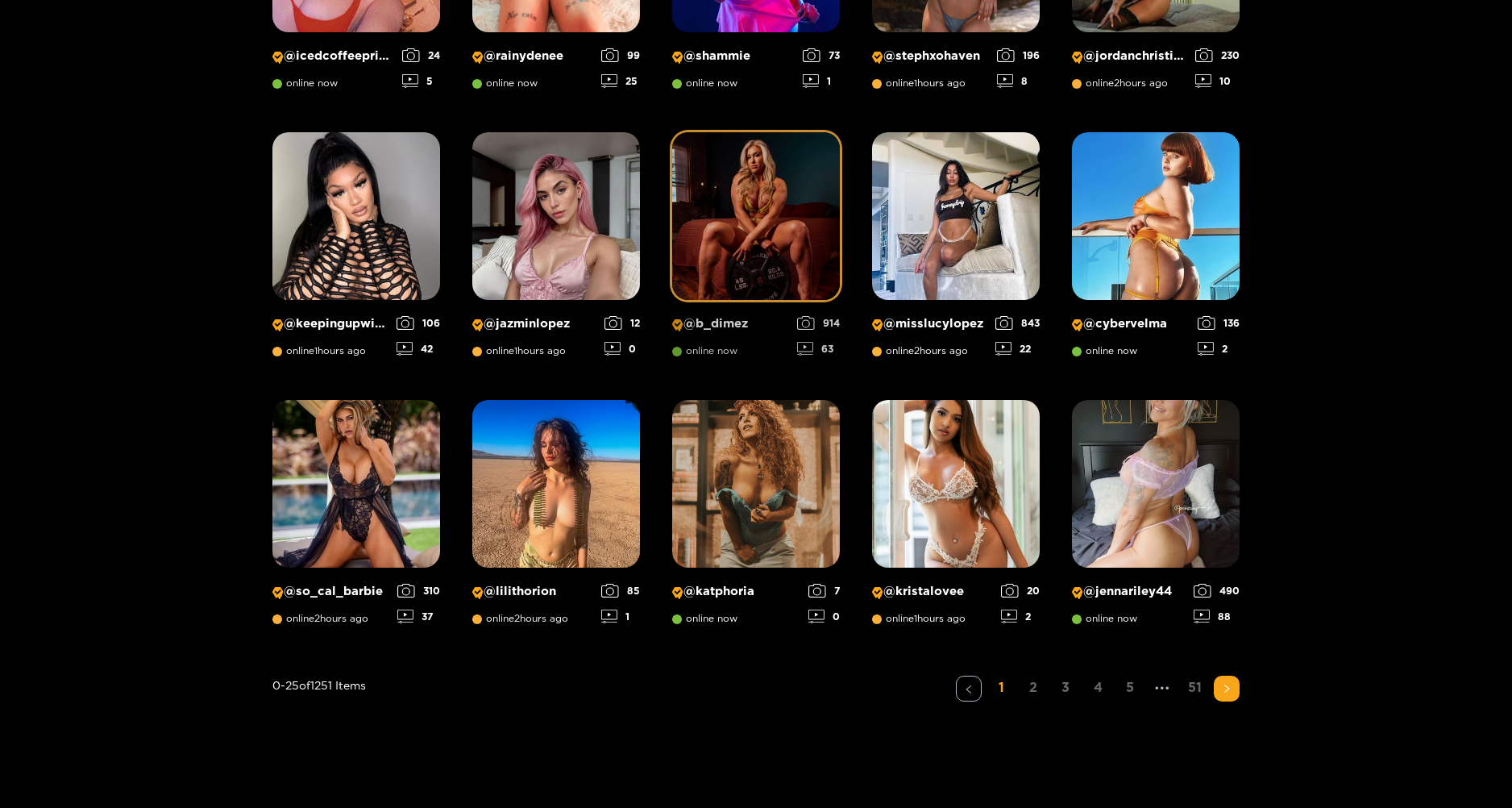
click at [771, 252] on img at bounding box center [756, 216] width 168 height 168
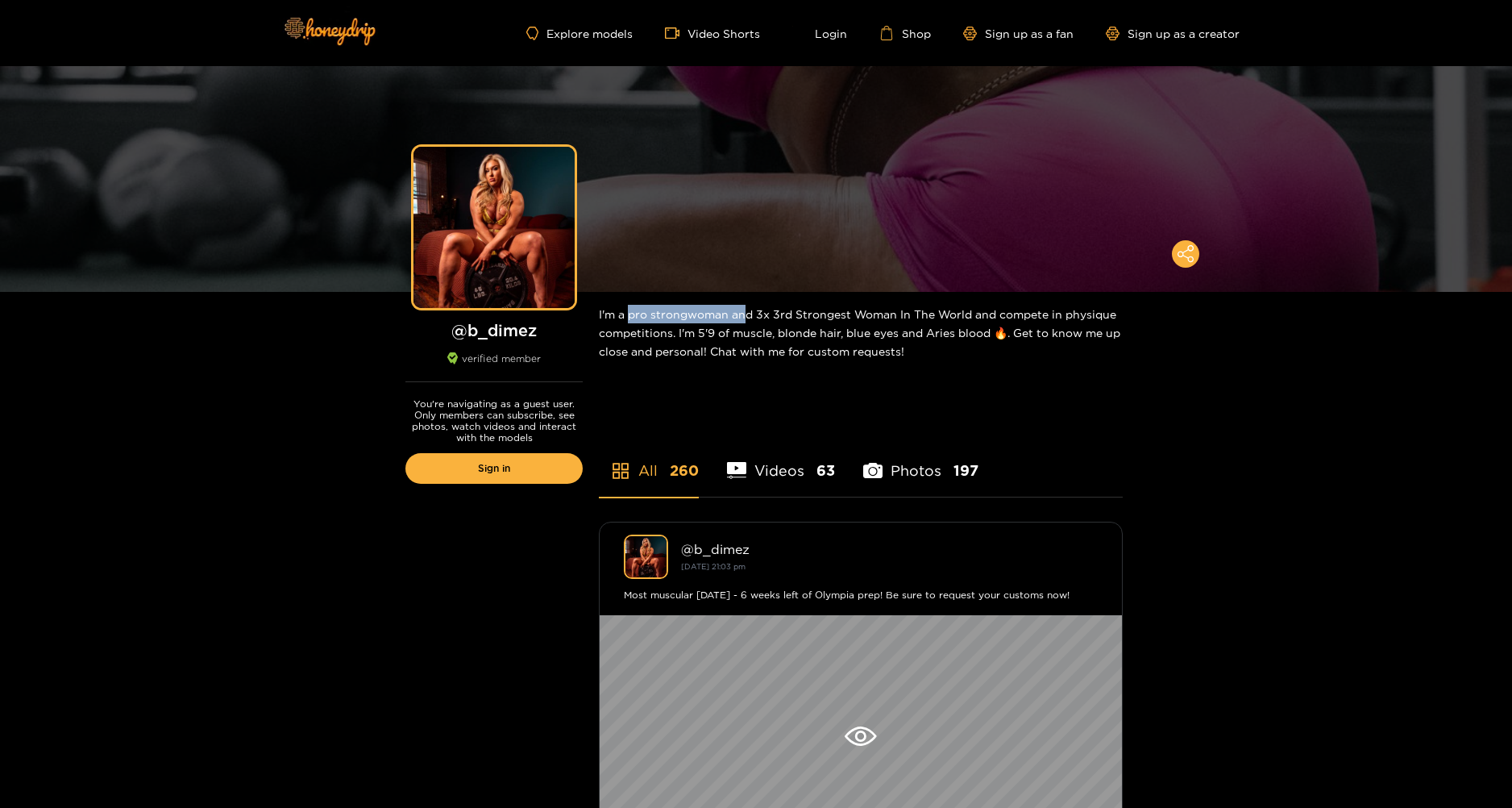
drag, startPoint x: 631, startPoint y: 310, endPoint x: 746, endPoint y: 311, distance: 115.0
click at [746, 311] on div "I'm a pro strongwoman and 3x 3rd Strongest Woman In The World and compete in ph…" at bounding box center [861, 332] width 524 height 81
click at [759, 358] on div "I'm a pro strongwoman and 3x 3rd Strongest Woman In The World and compete in ph…" at bounding box center [861, 332] width 524 height 81
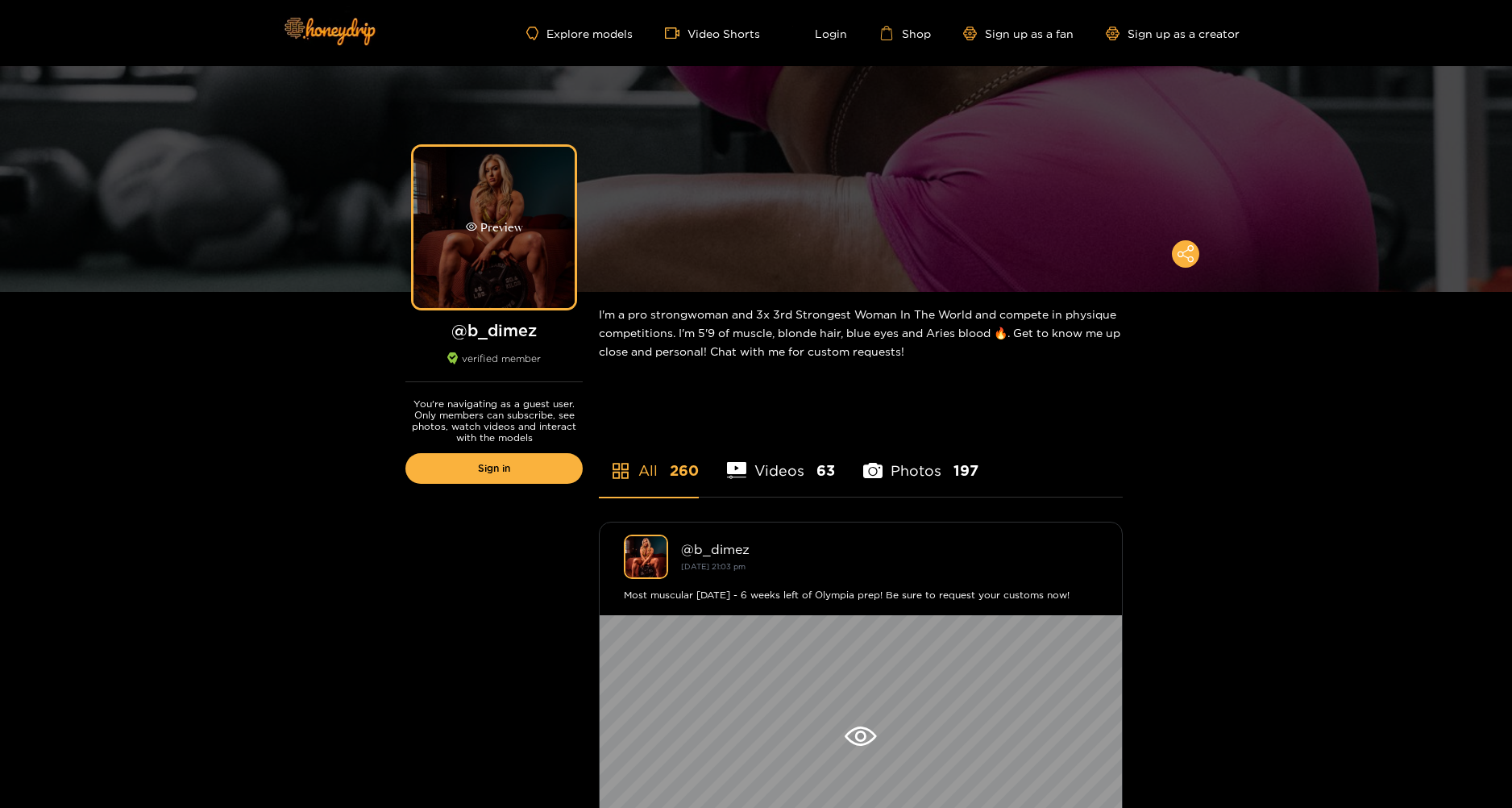
click at [513, 242] on div "Preview" at bounding box center [494, 227] width 162 height 162
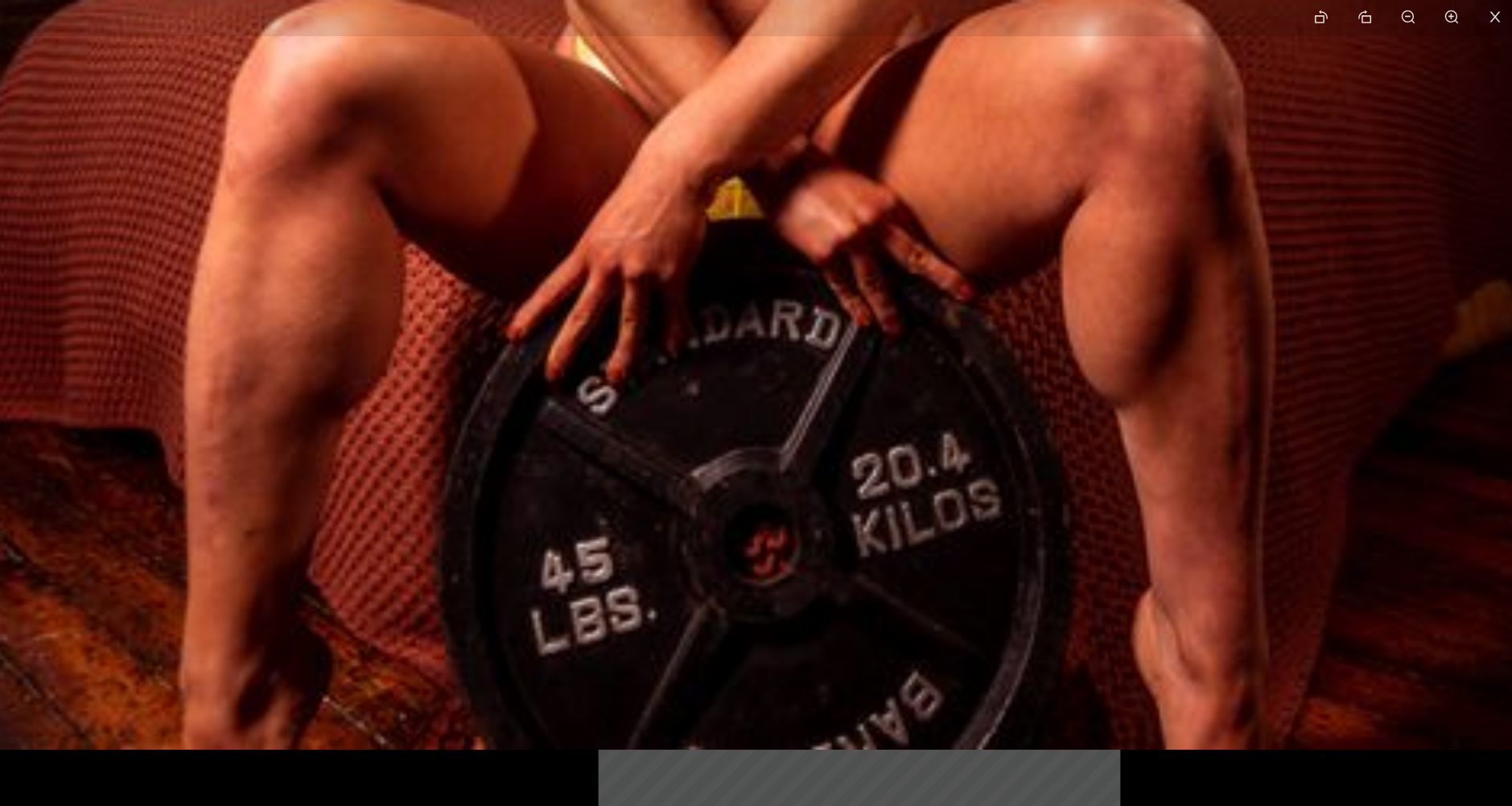
drag, startPoint x: 819, startPoint y: 598, endPoint x: 797, endPoint y: 143, distance: 455.5
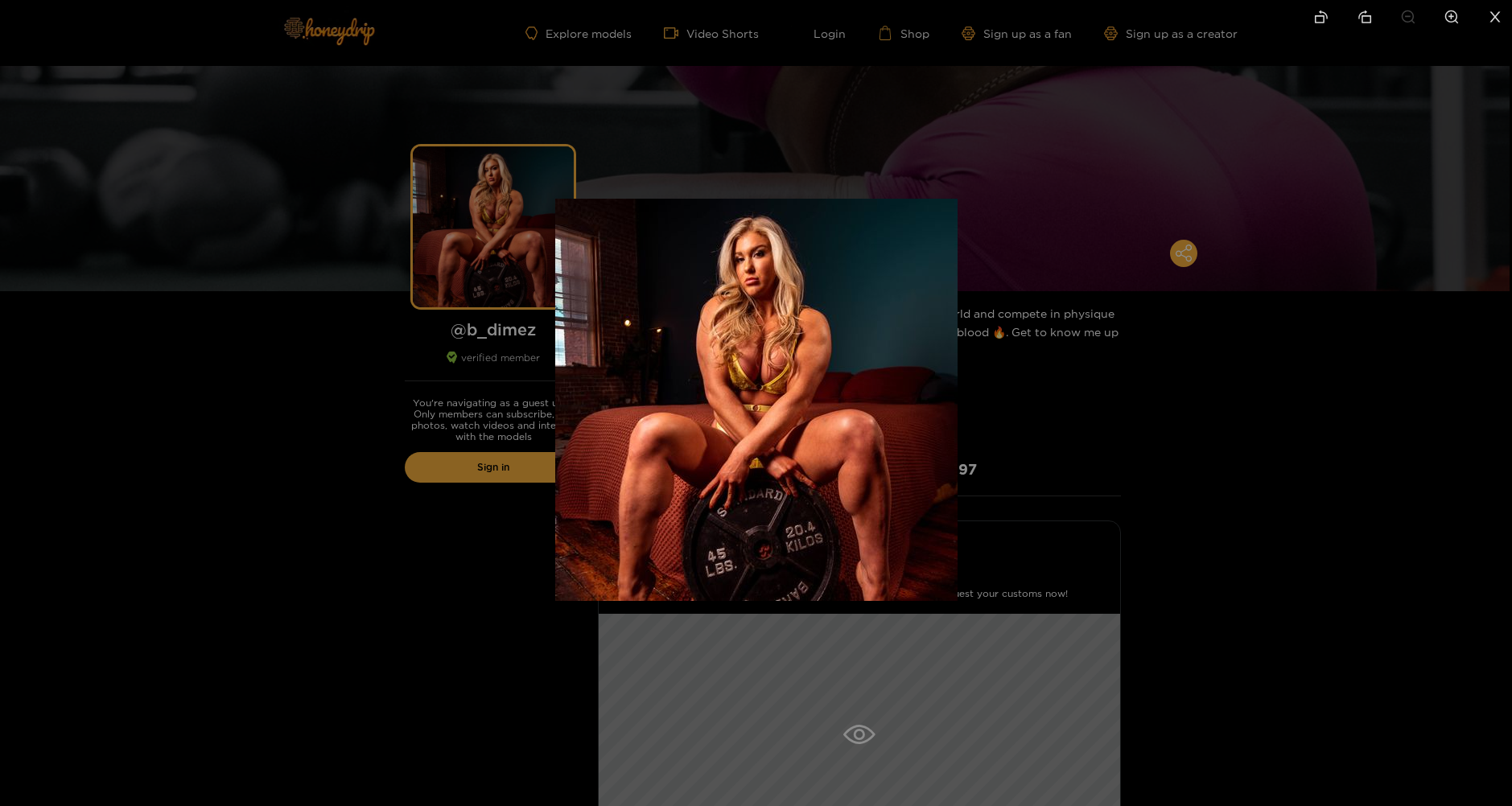
click at [1287, 485] on div at bounding box center [756, 403] width 1512 height 806
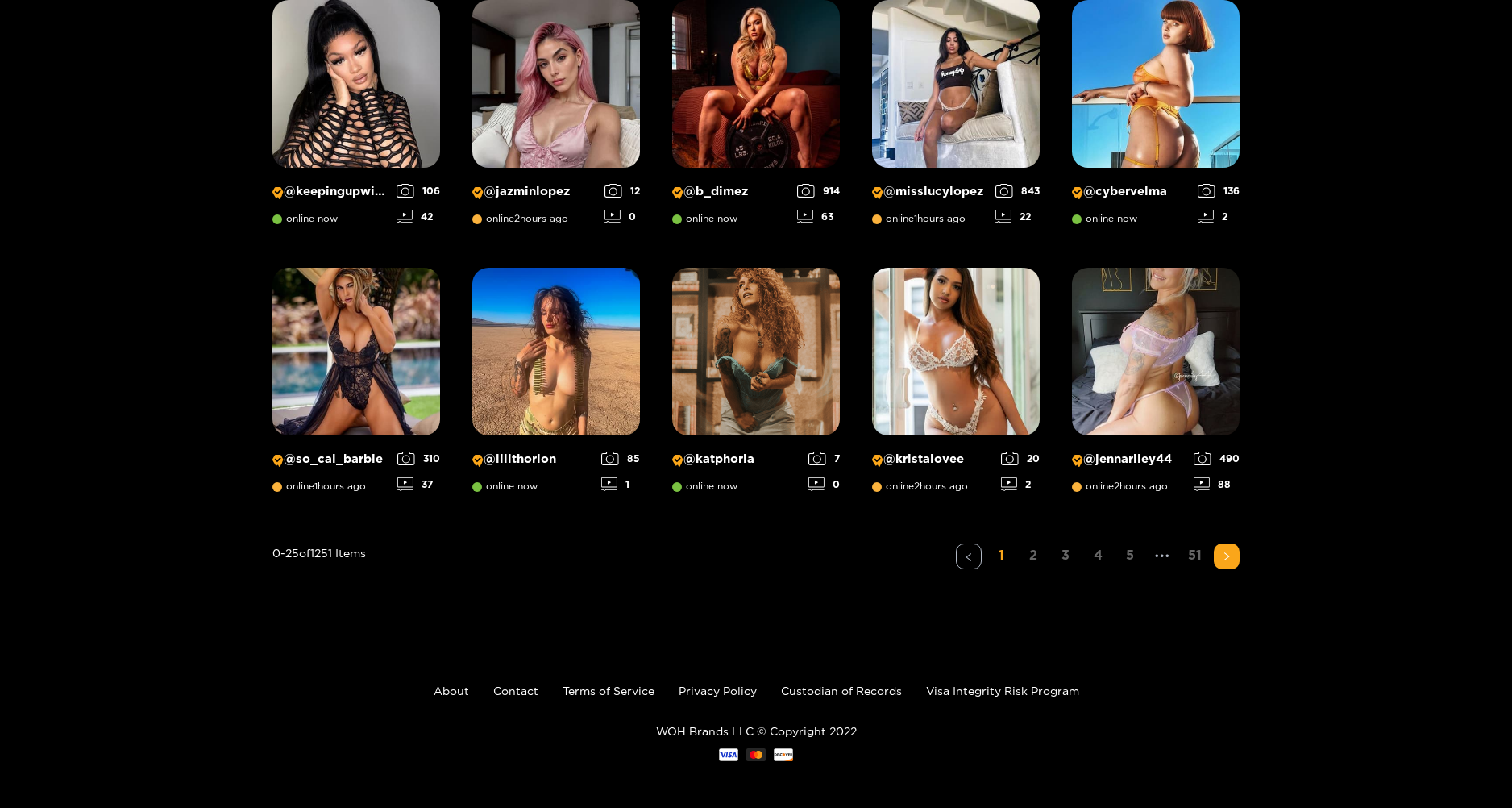
scroll to position [1124, 0]
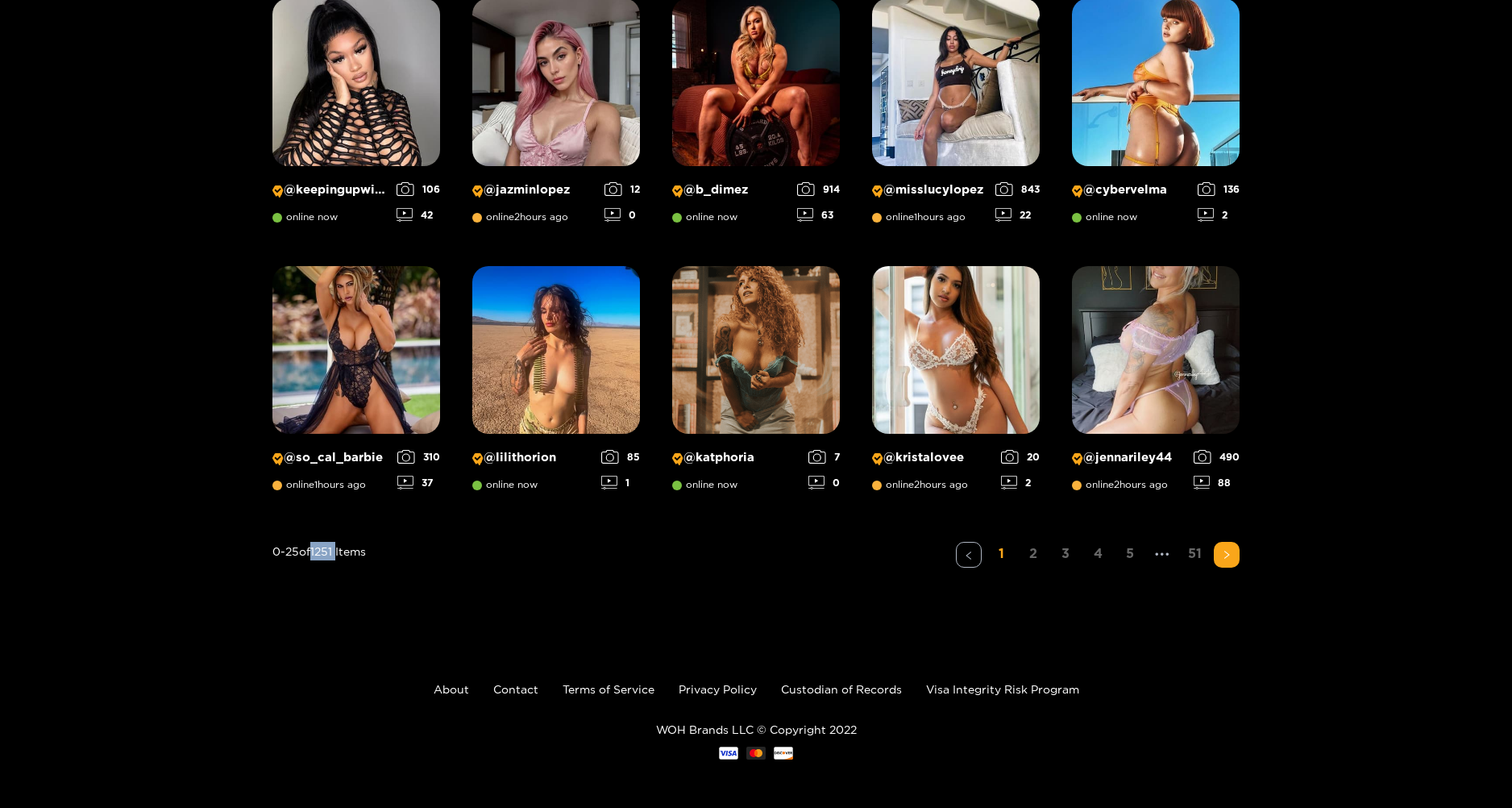
drag, startPoint x: 326, startPoint y: 556, endPoint x: 352, endPoint y: 551, distance: 26.5
click at [352, 551] on div "0 - 25 of 1251 items" at bounding box center [319, 586] width 93 height 90
click at [1268, 639] on footer "About Contact Terms of Service Privacy Policy Custodian of Records Visa Integri…" at bounding box center [756, 720] width 1512 height 176
click at [1193, 551] on link "51" at bounding box center [1194, 553] width 26 height 24
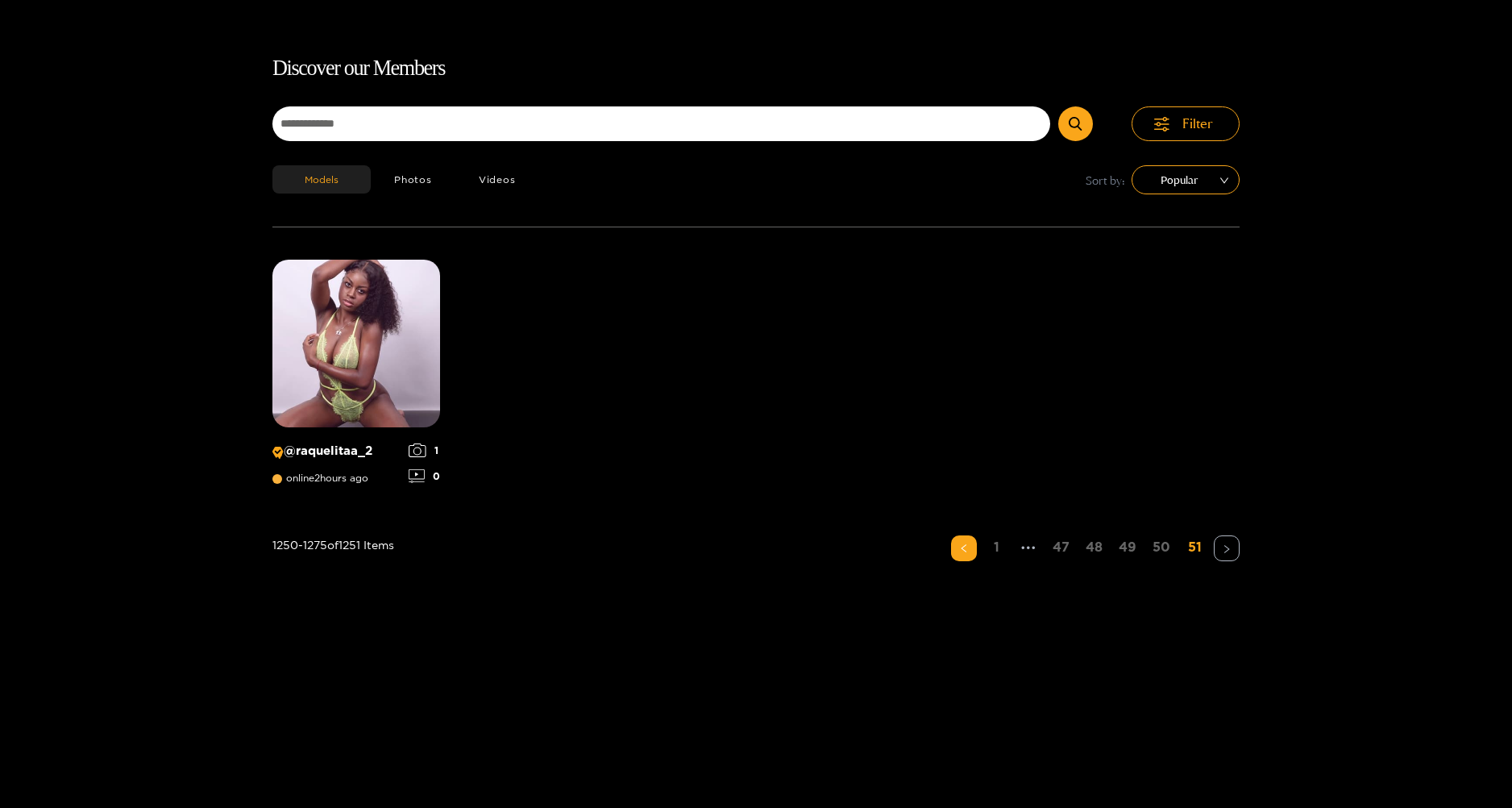
scroll to position [59, 0]
click at [1169, 551] on link "50" at bounding box center [1161, 548] width 27 height 24
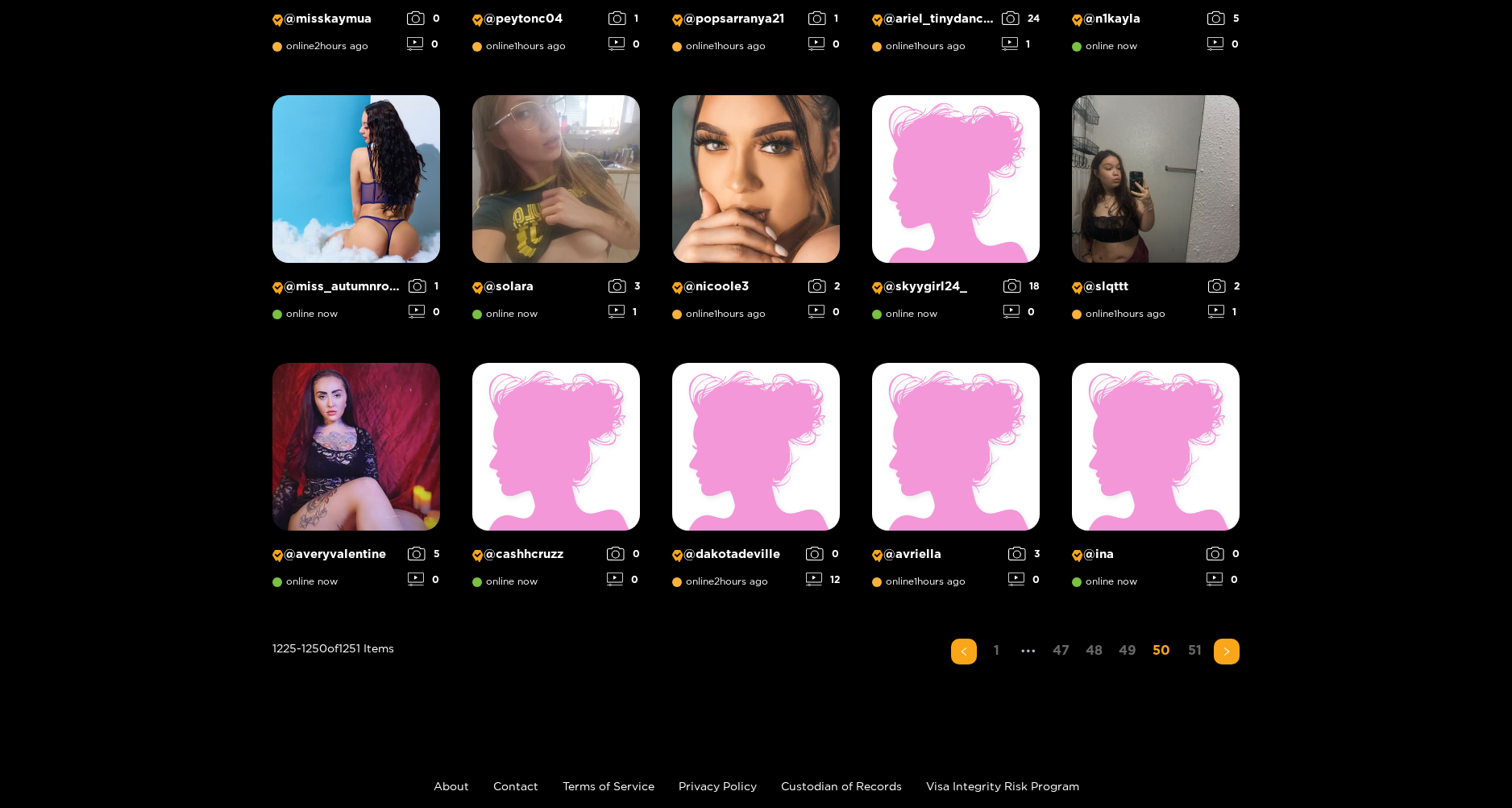
scroll to position [1071, 0]
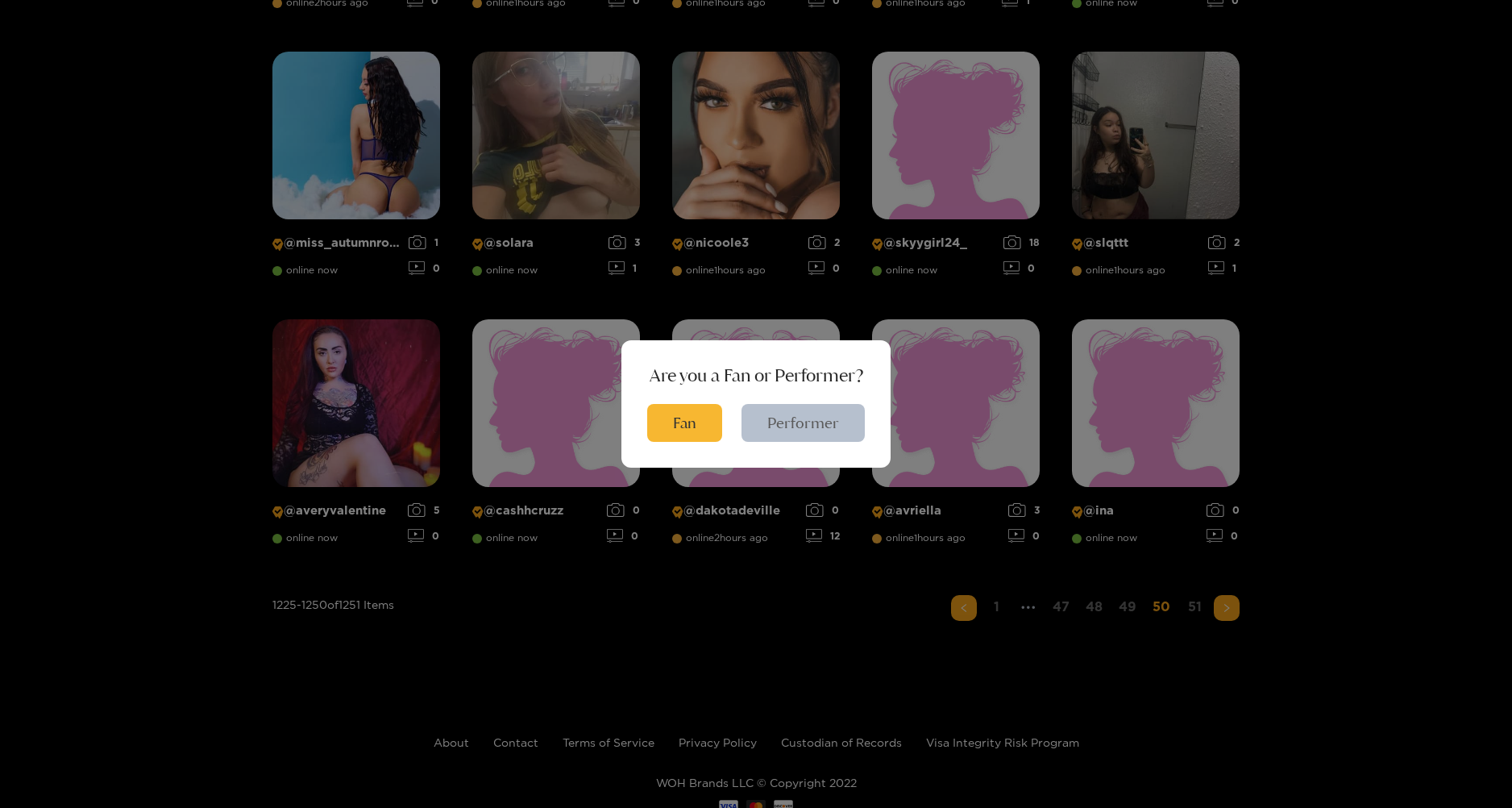
click at [814, 434] on button "Performer" at bounding box center [802, 423] width 123 height 38
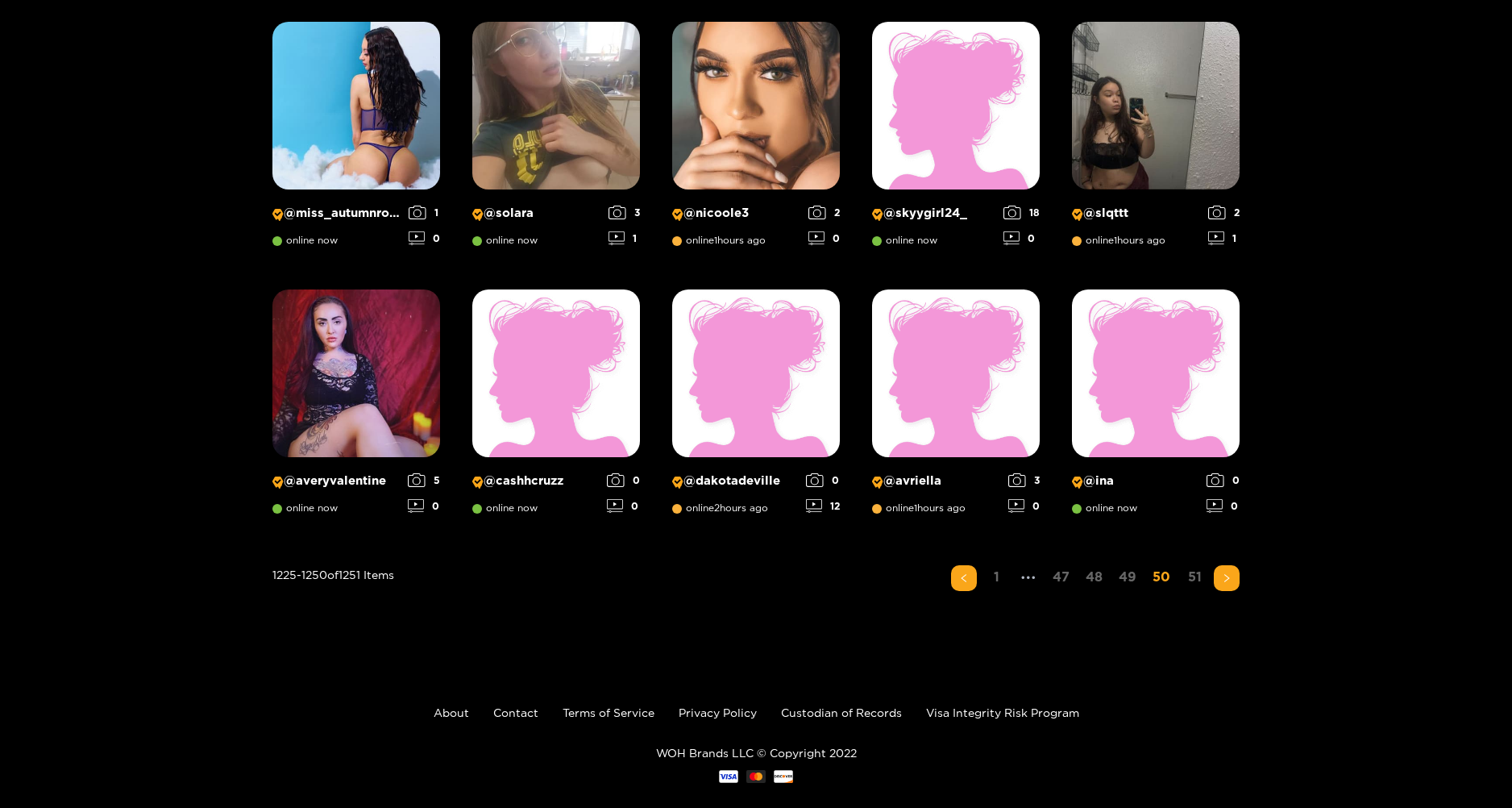
scroll to position [1124, 0]
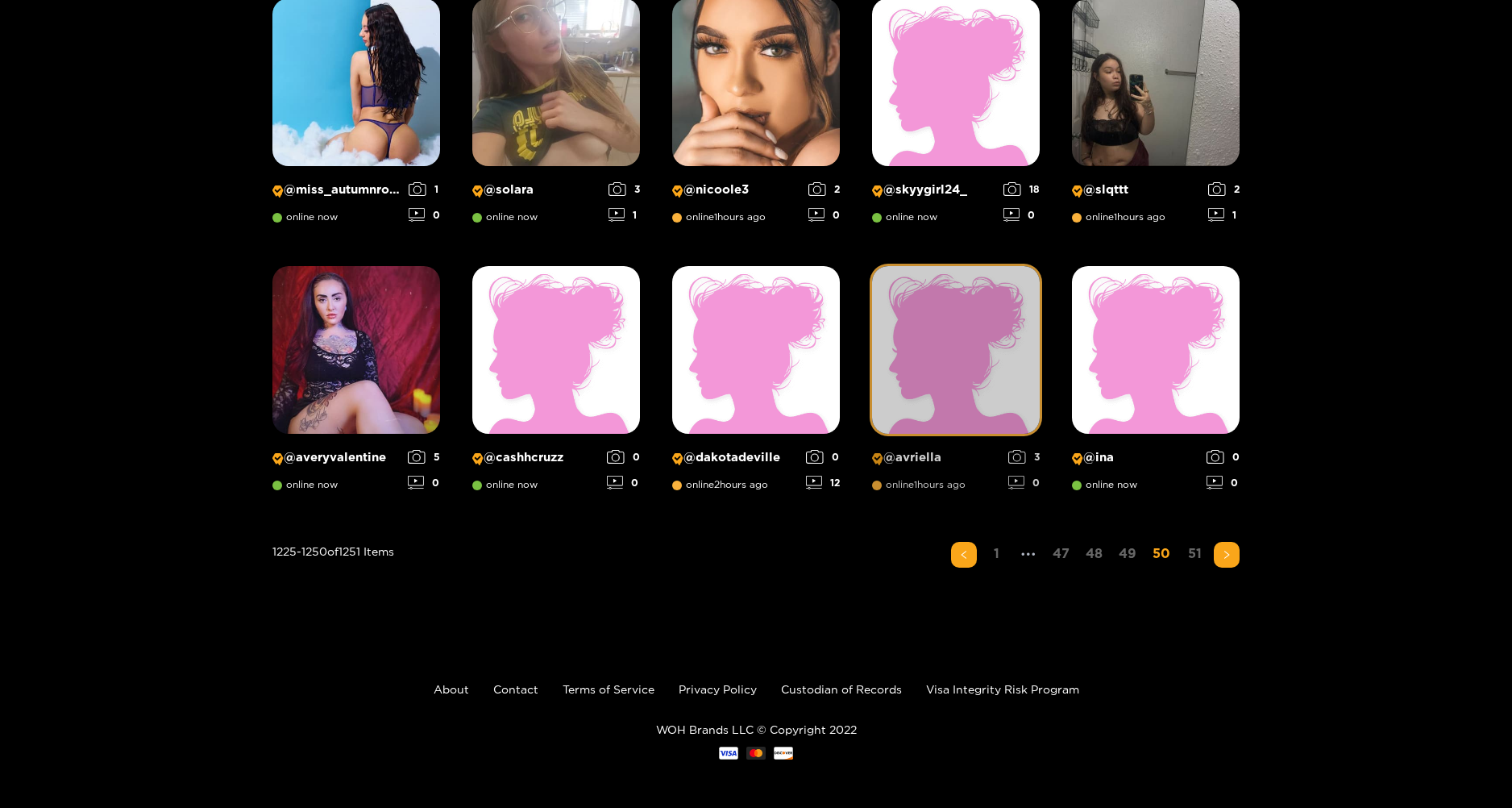
click at [972, 394] on img at bounding box center [956, 350] width 168 height 168
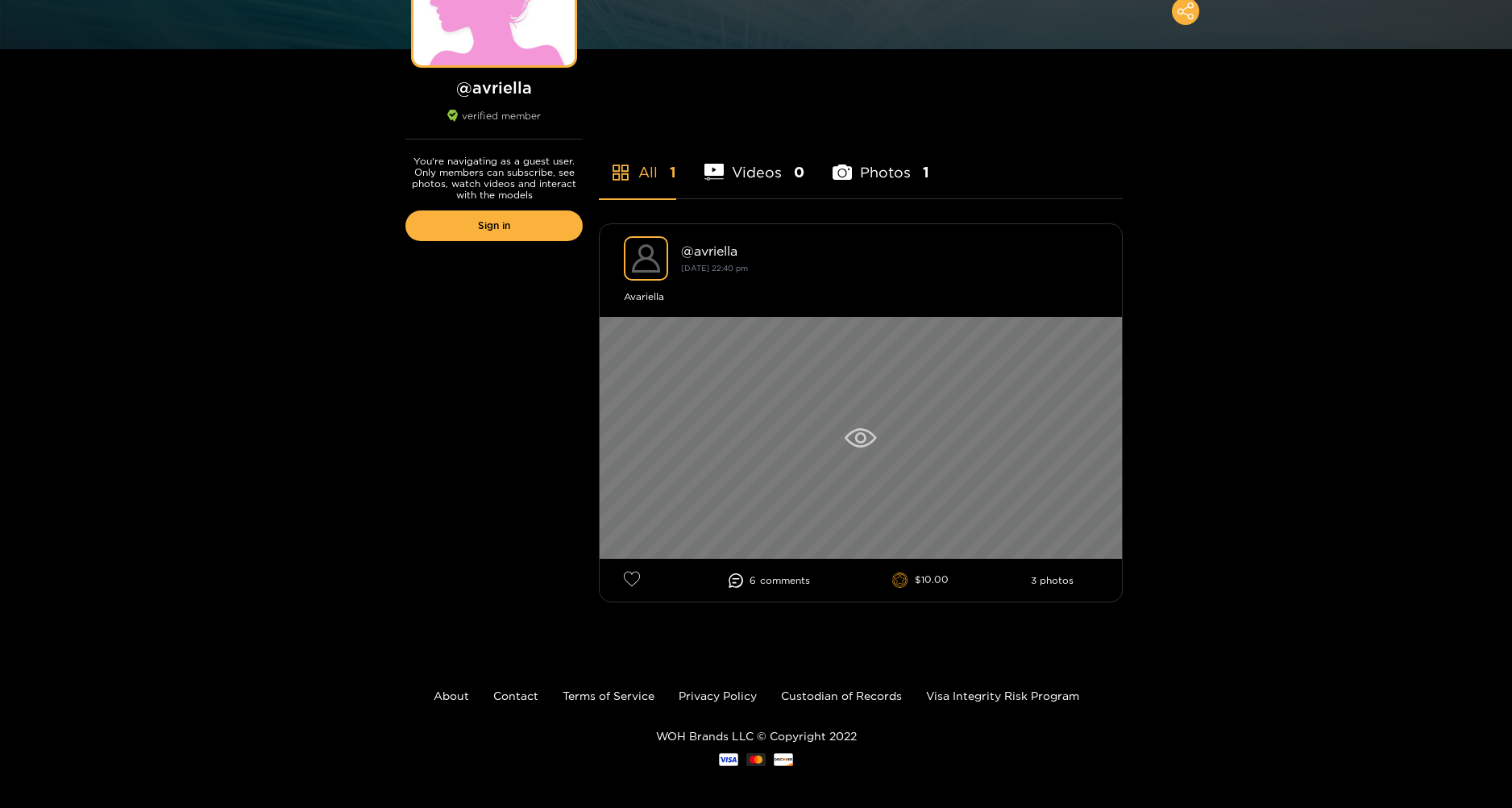
scroll to position [249, 0]
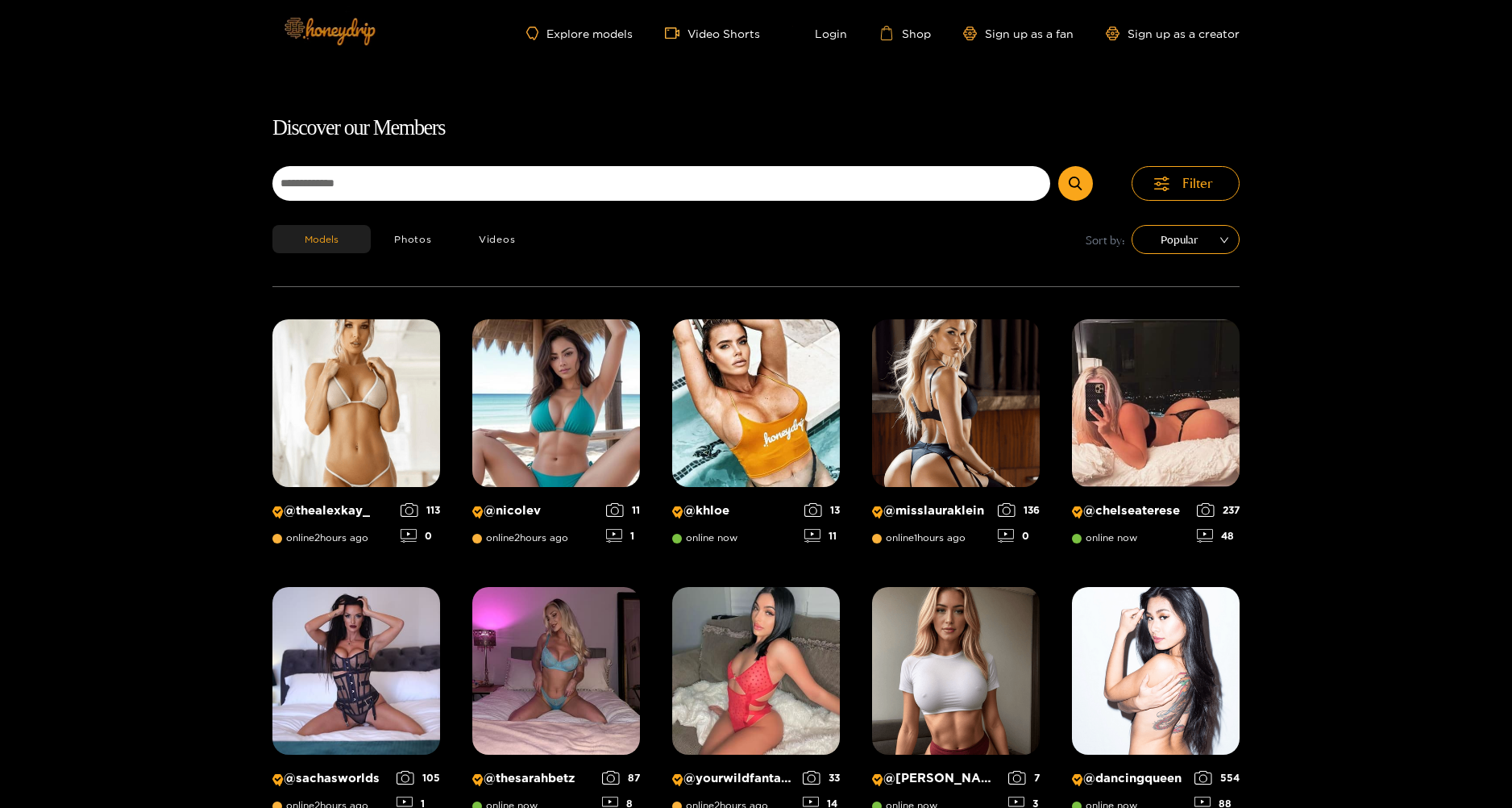
click at [359, 28] on img at bounding box center [328, 31] width 113 height 68
click at [711, 37] on link "Video Shorts" at bounding box center [712, 33] width 95 height 15
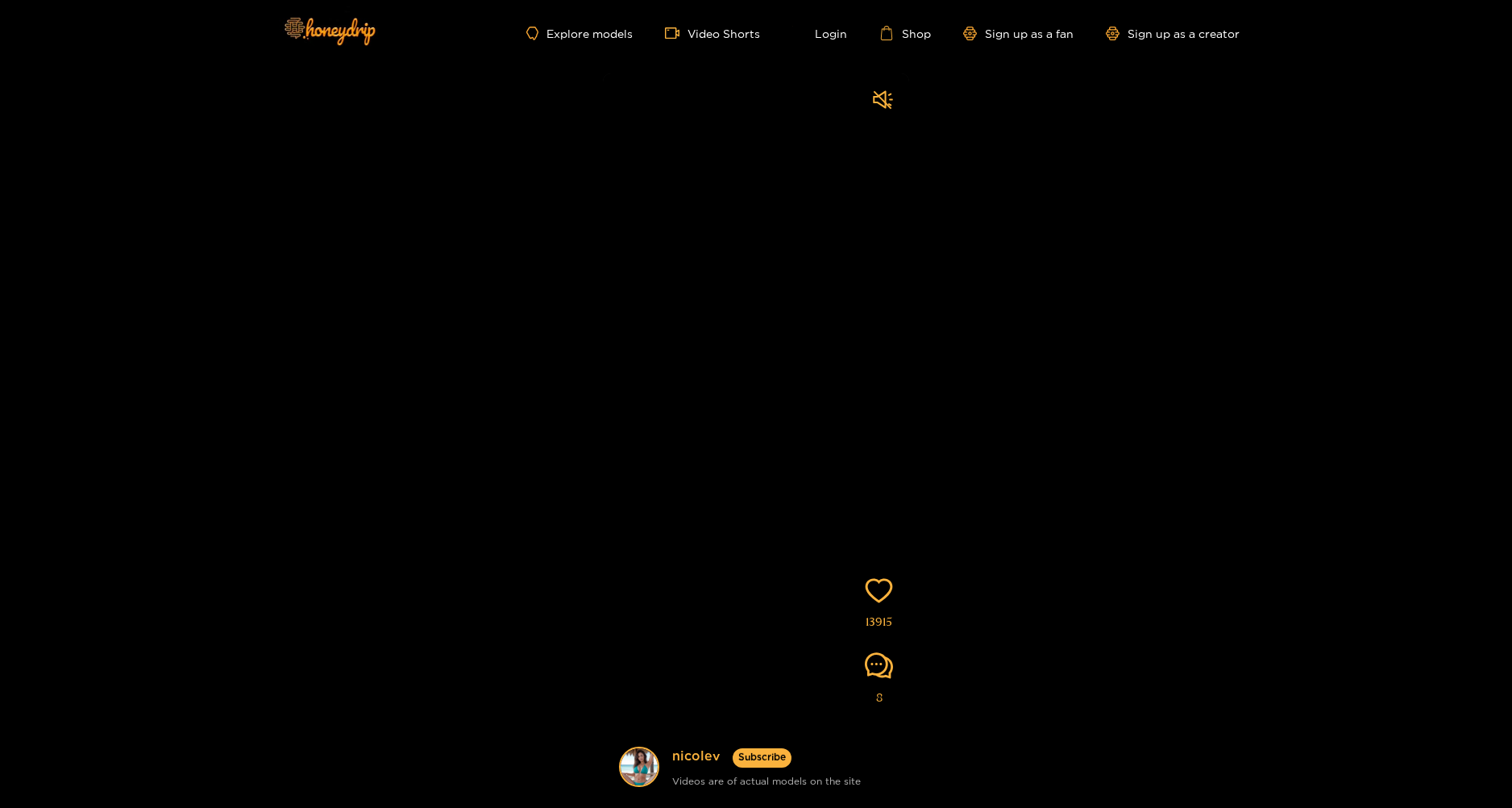
drag, startPoint x: 803, startPoint y: 350, endPoint x: 949, endPoint y: 344, distance: 146.1
click at [983, 344] on div "nicolev Subscribe Videos are of actual models on the site 13915 8" at bounding box center [756, 436] width 1512 height 742
drag, startPoint x: 759, startPoint y: 333, endPoint x: 837, endPoint y: 359, distance: 82.2
click at [542, 301] on div "nicolev Subscribe Videos are of actual models on the site 13915 8" at bounding box center [756, 437] width 1512 height 742
click at [781, 461] on video at bounding box center [756, 470] width 306 height 792
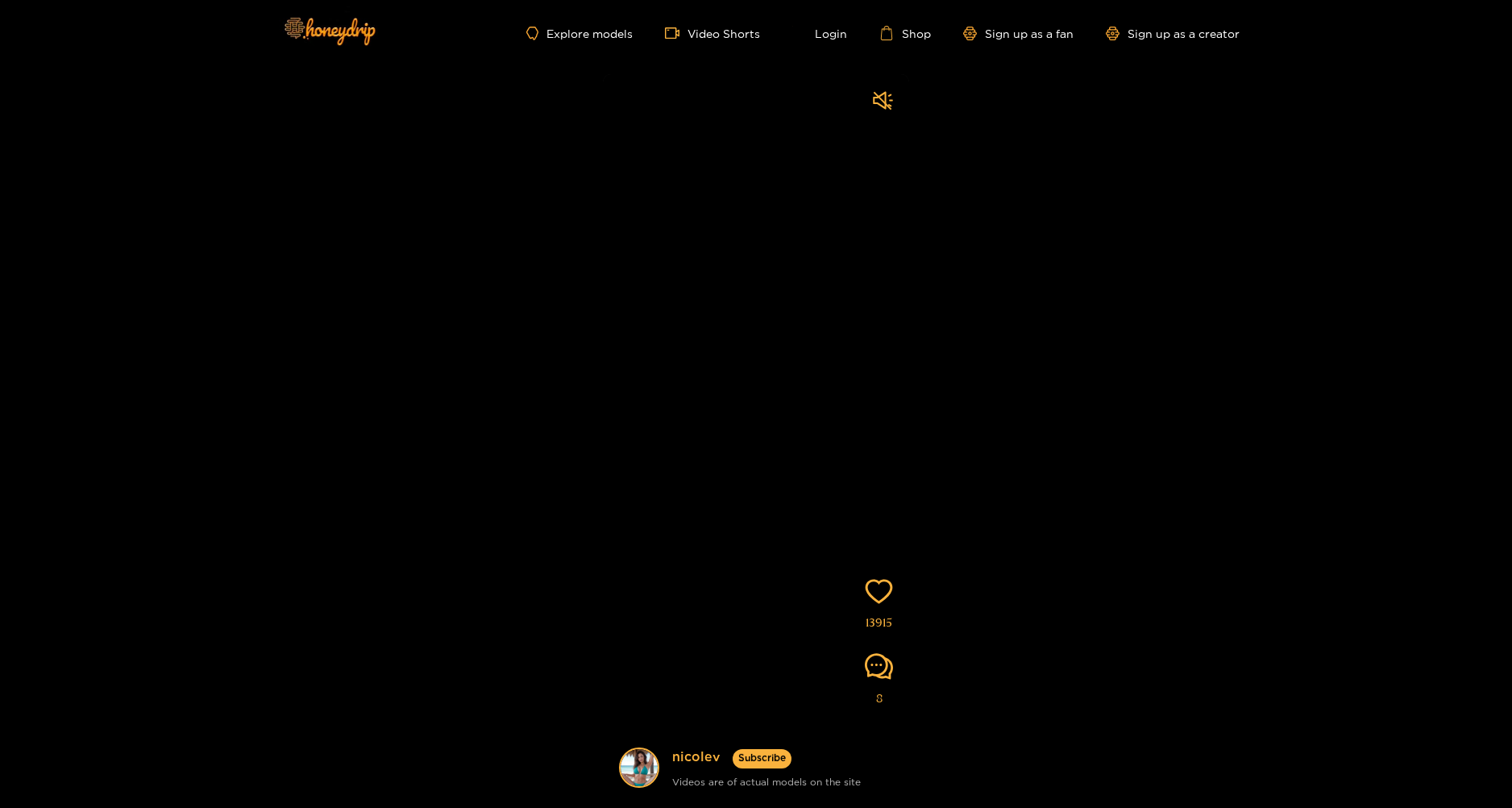
drag, startPoint x: 792, startPoint y: 444, endPoint x: 557, endPoint y: 446, distance: 235.0
click at [557, 446] on div "nicolev Subscribe Videos are of actual models on the site 13915 8" at bounding box center [756, 437] width 1512 height 742
click at [886, 582] on icon "heart" at bounding box center [878, 591] width 27 height 24
click at [882, 668] on icon "comment" at bounding box center [879, 666] width 28 height 28
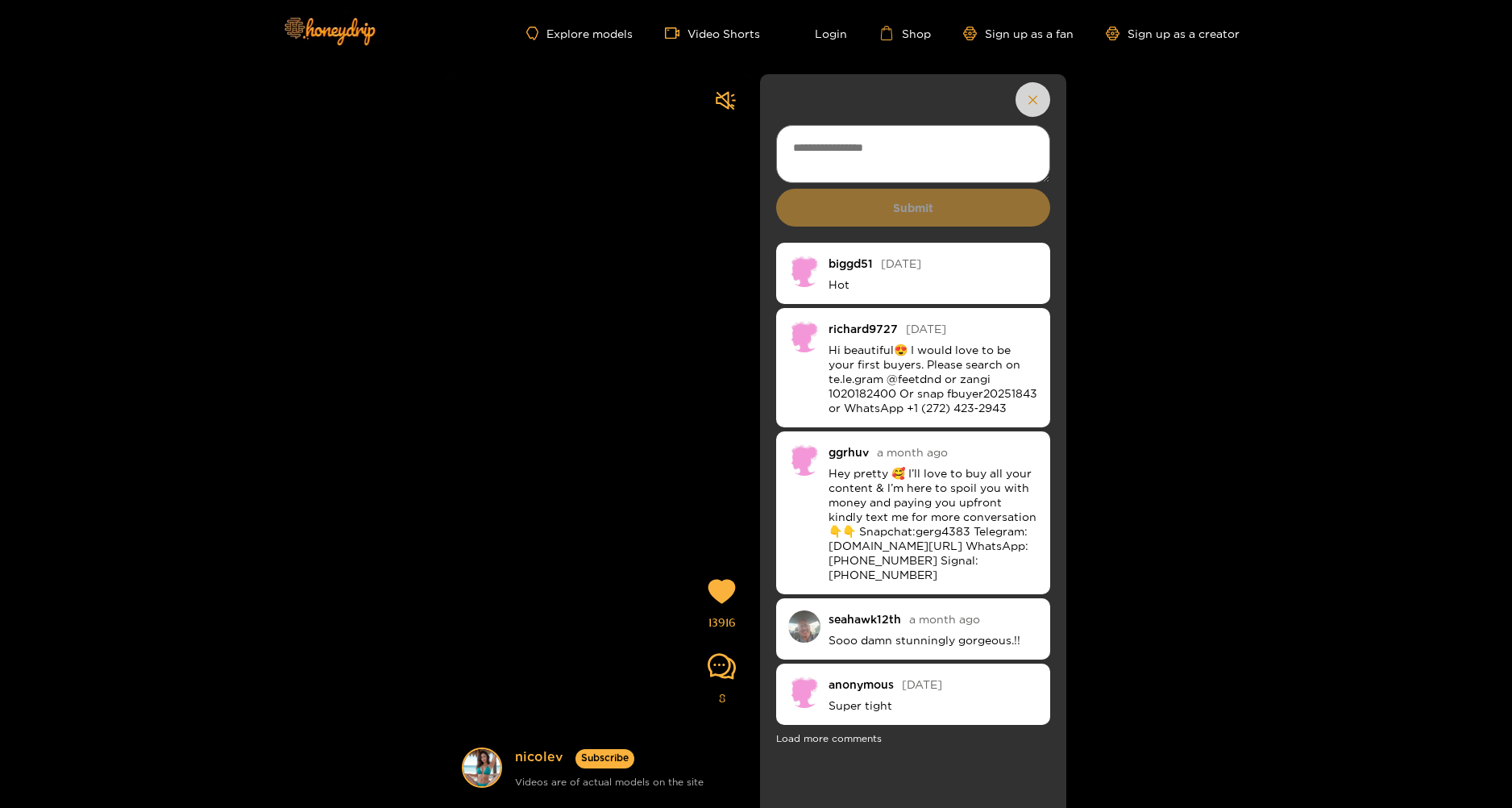
click at [1036, 106] on icon "button" at bounding box center [1033, 100] width 10 height 13
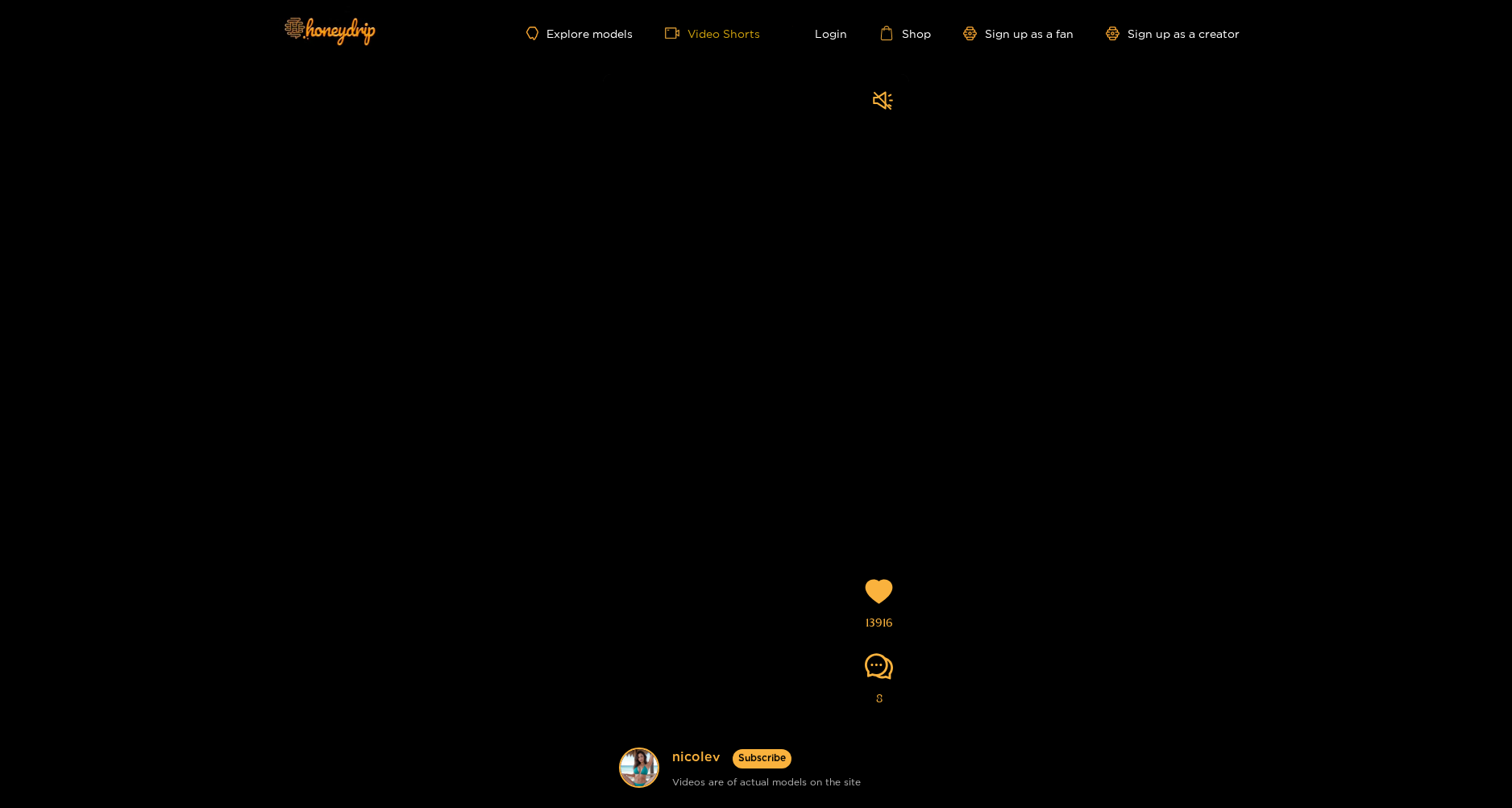
click at [733, 38] on link "Video Shorts" at bounding box center [712, 33] width 95 height 15
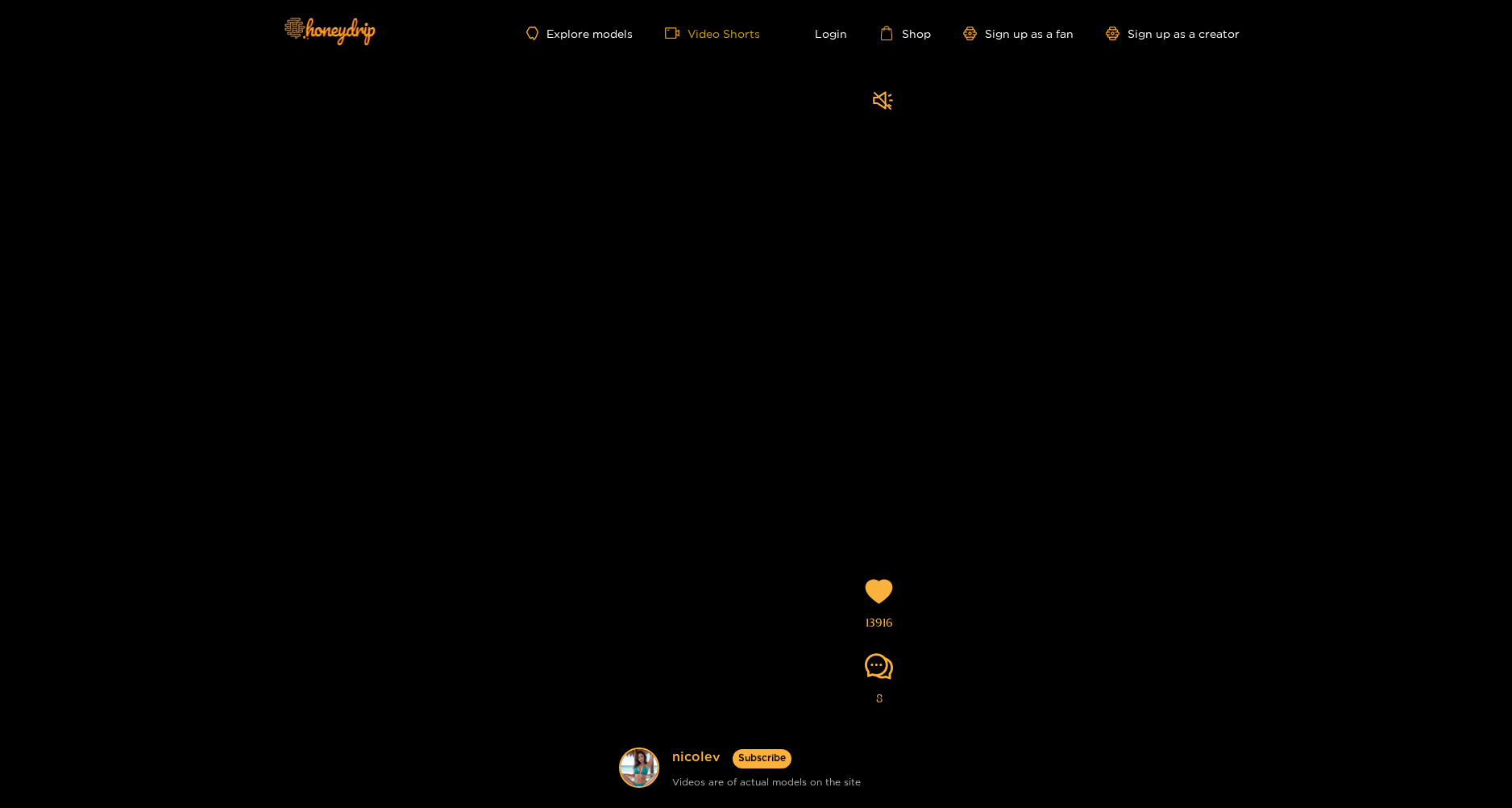
click at [733, 38] on link "Video Shorts" at bounding box center [712, 33] width 95 height 15
click at [886, 587] on icon "heart" at bounding box center [879, 591] width 28 height 28
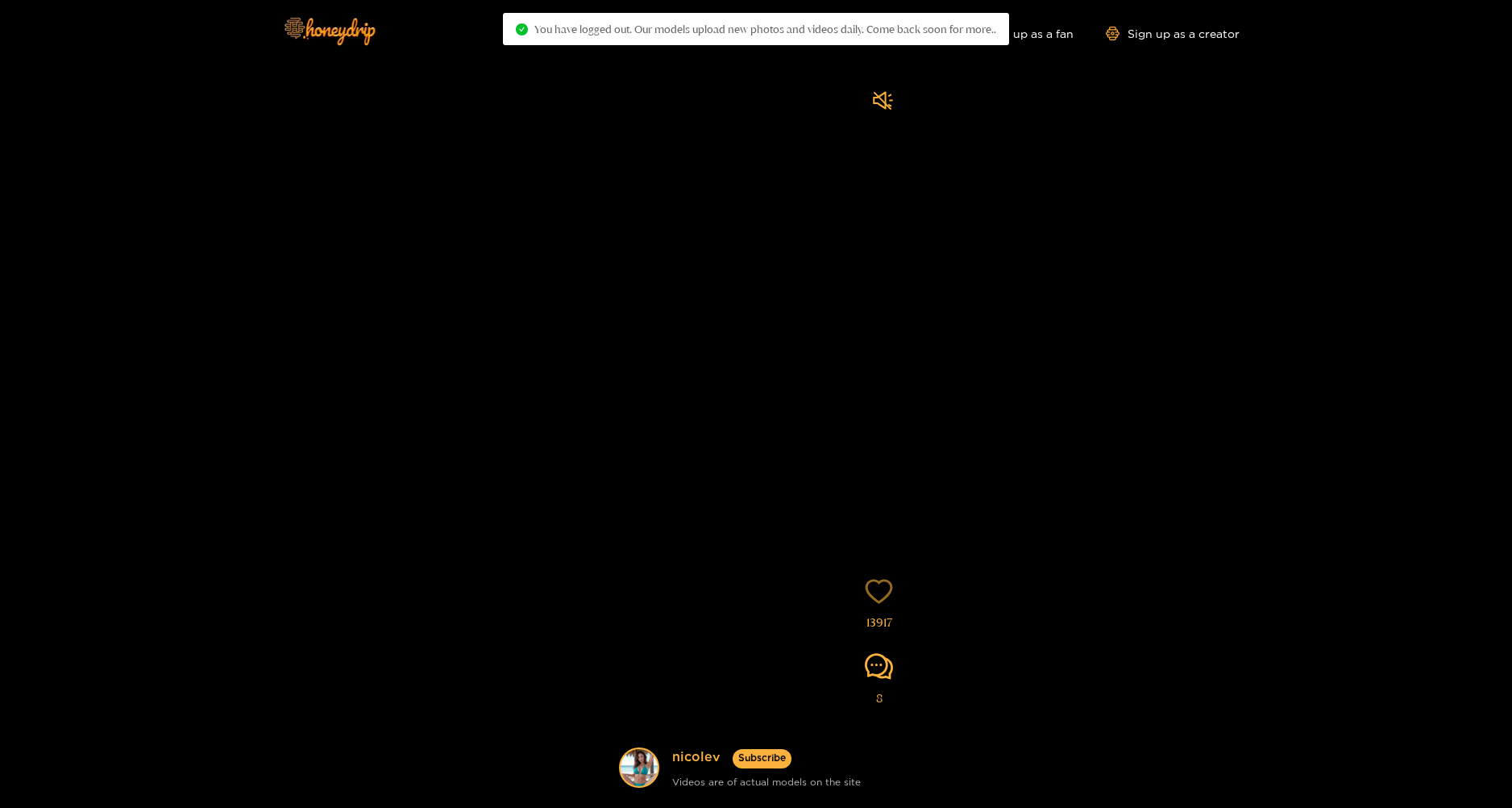
click at [881, 592] on icon "heart" at bounding box center [879, 591] width 28 height 28
click at [881, 593] on icon "heart" at bounding box center [879, 591] width 28 height 28
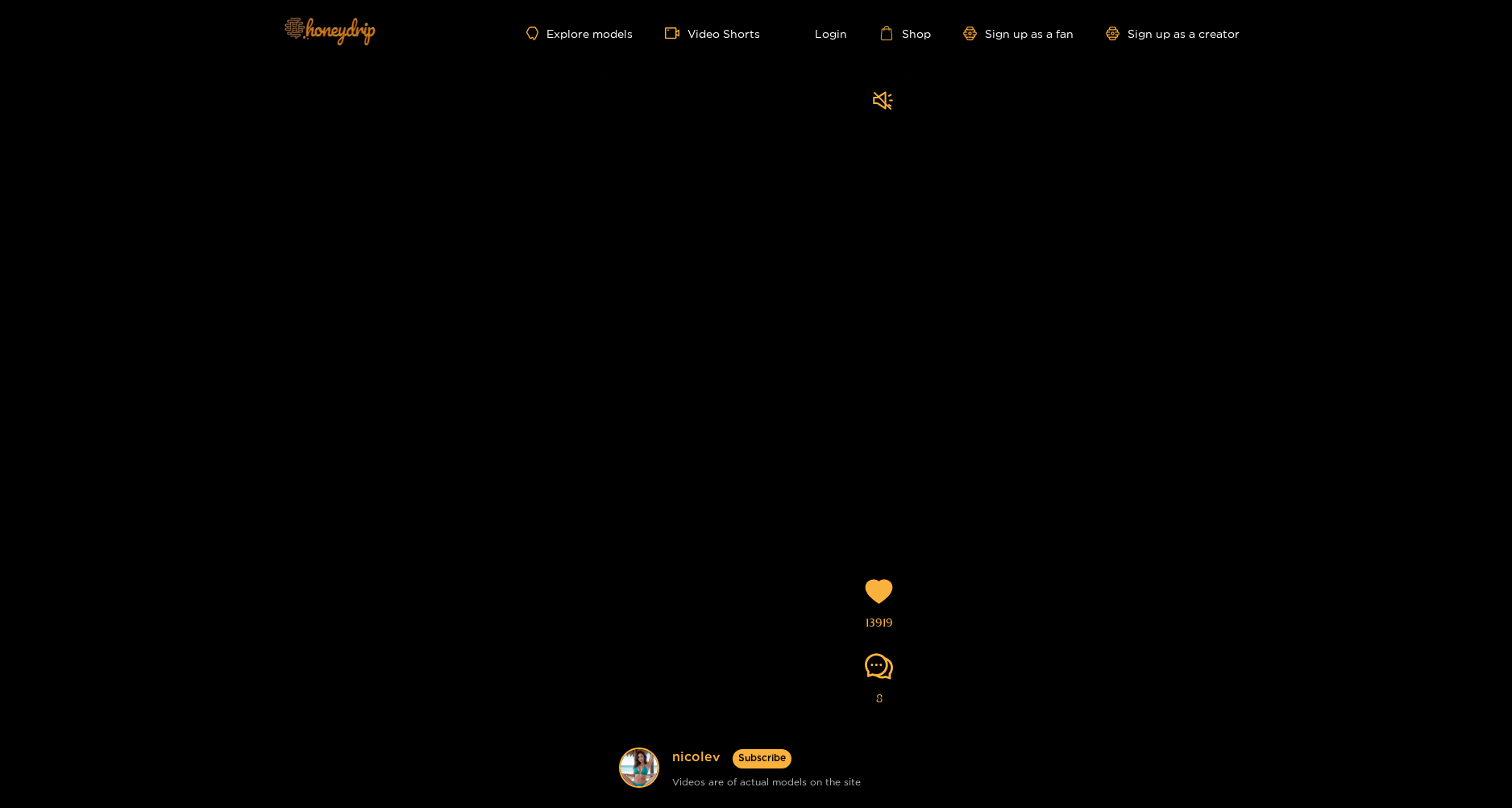
click at [328, 28] on img at bounding box center [328, 31] width 113 height 68
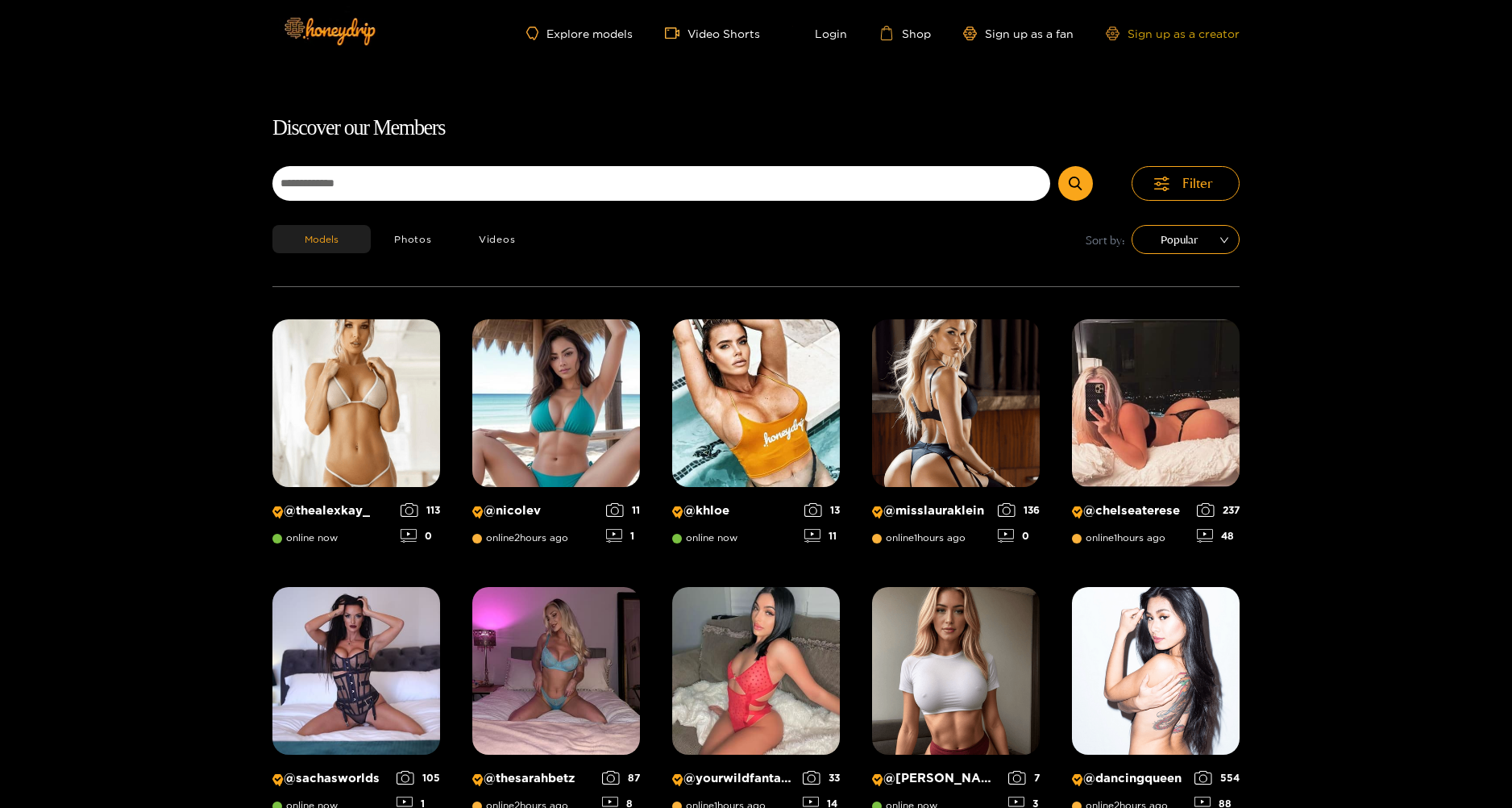
click at [1132, 35] on link "Sign up as a creator" at bounding box center [1172, 33] width 134 height 14
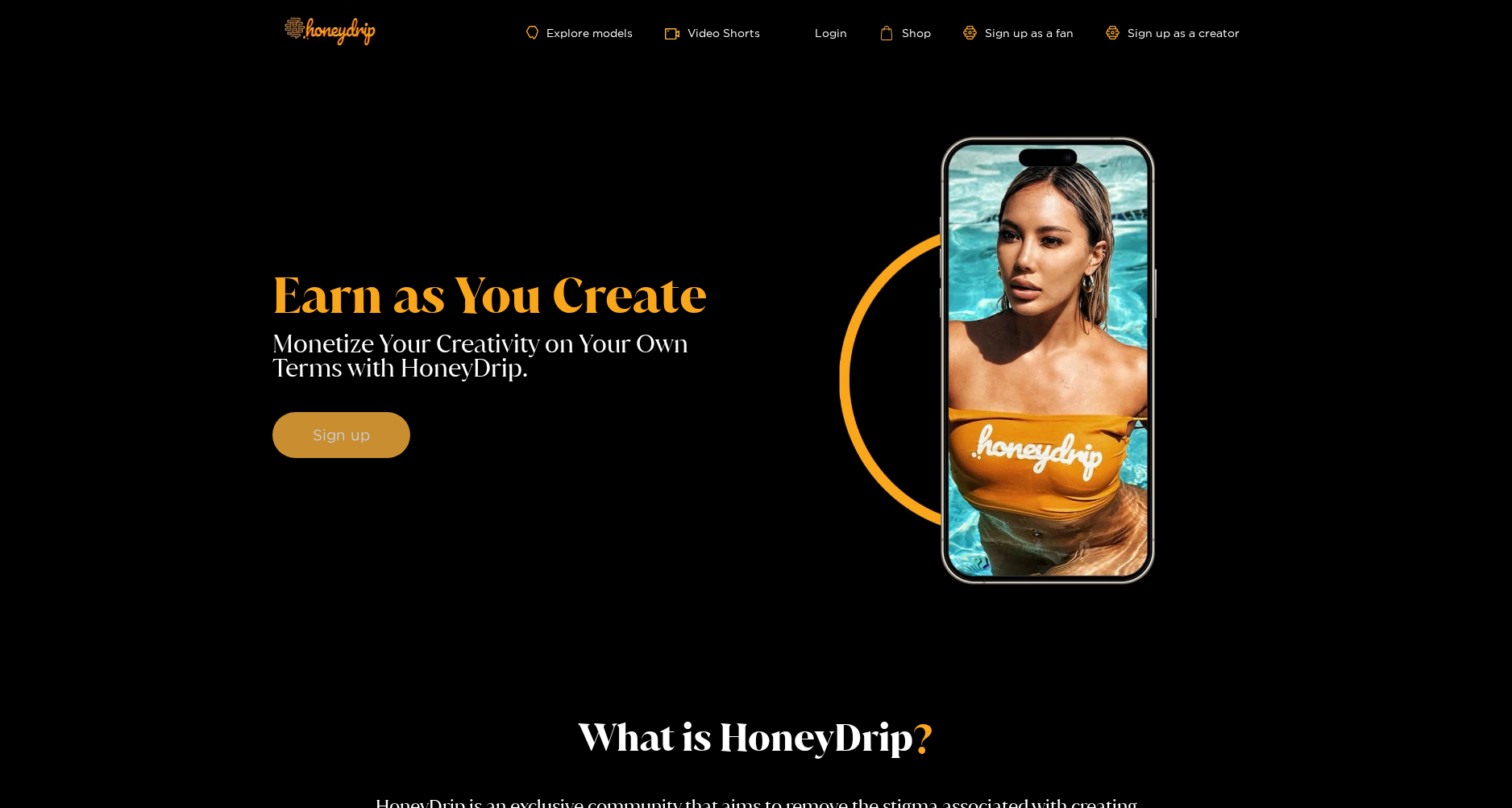
click at [341, 439] on button "Sign up" at bounding box center [341, 436] width 138 height 47
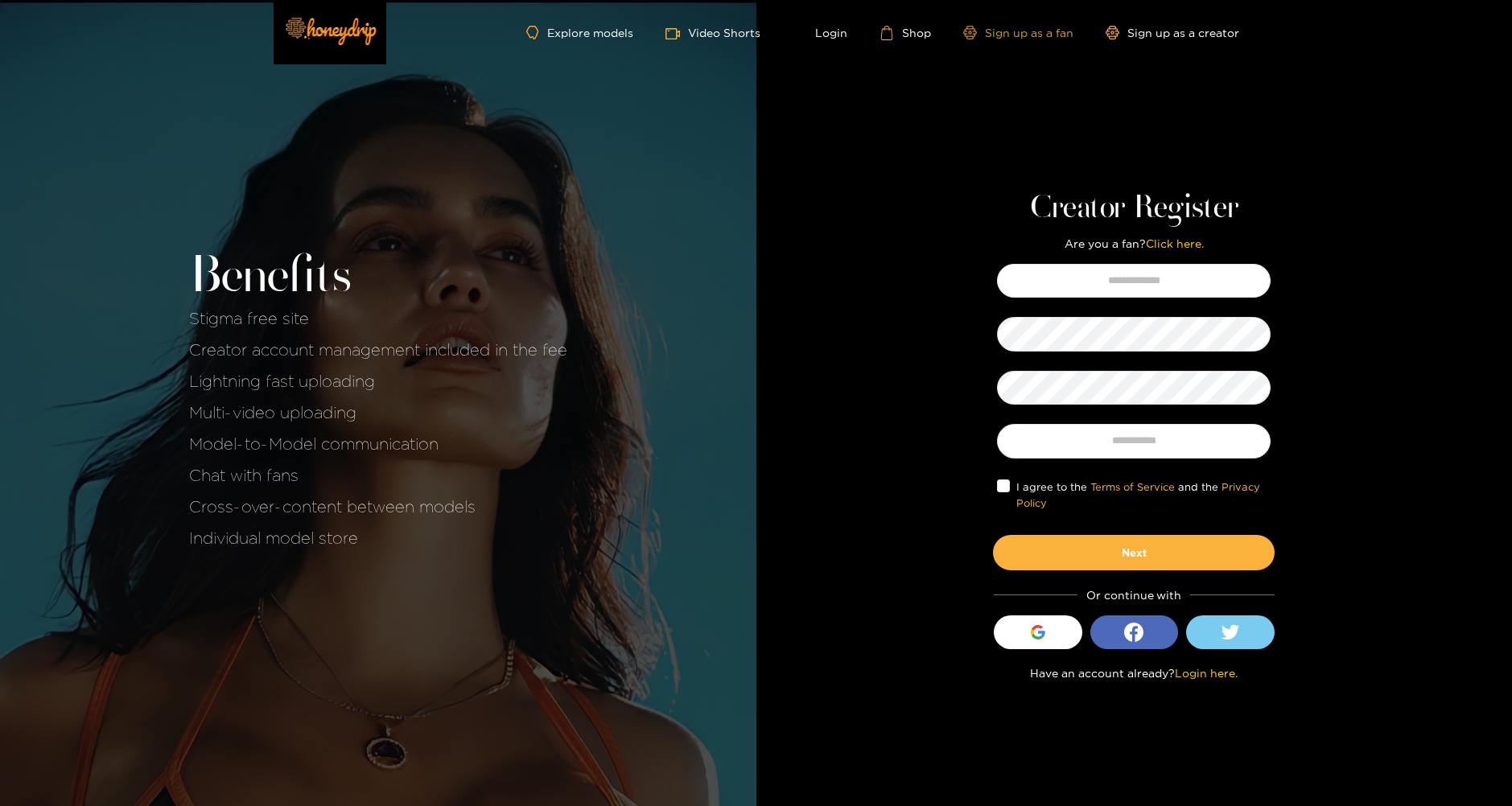
click at [1061, 35] on link "Sign up as a fan" at bounding box center [1018, 33] width 110 height 14
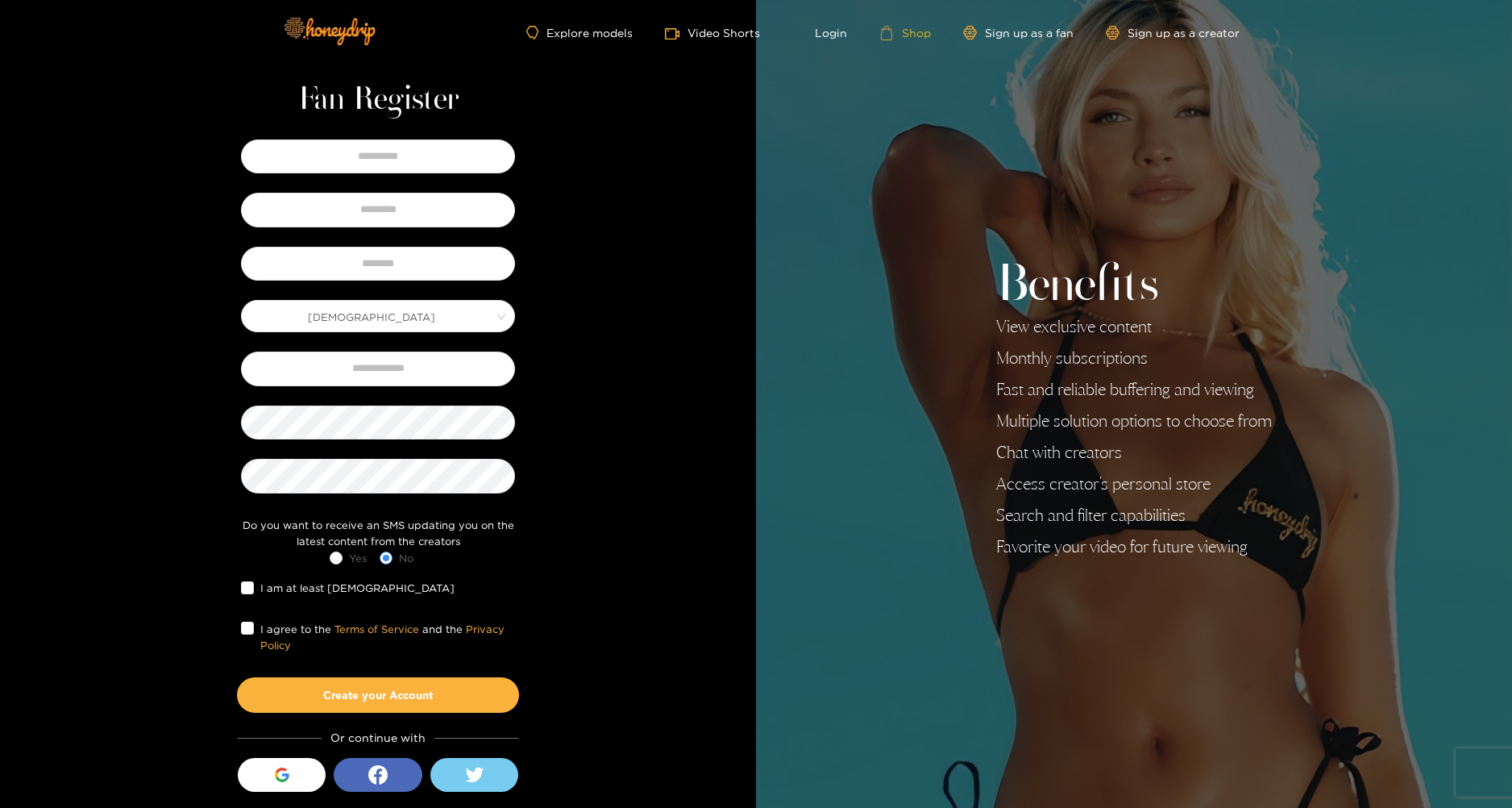
click at [915, 33] on link "Shop" at bounding box center [904, 33] width 52 height 15
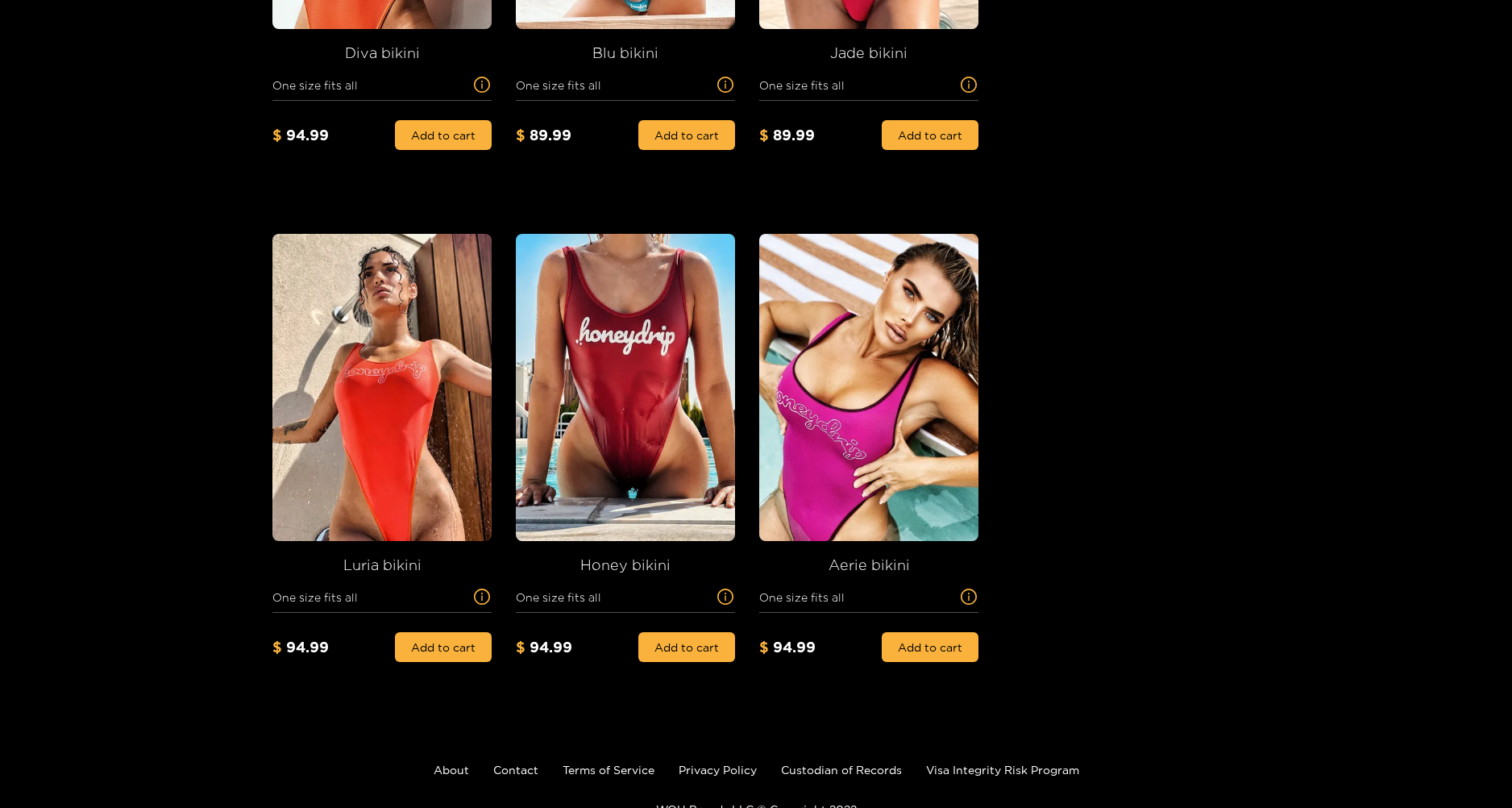
scroll to position [552, 0]
